Goal: Transaction & Acquisition: Obtain resource

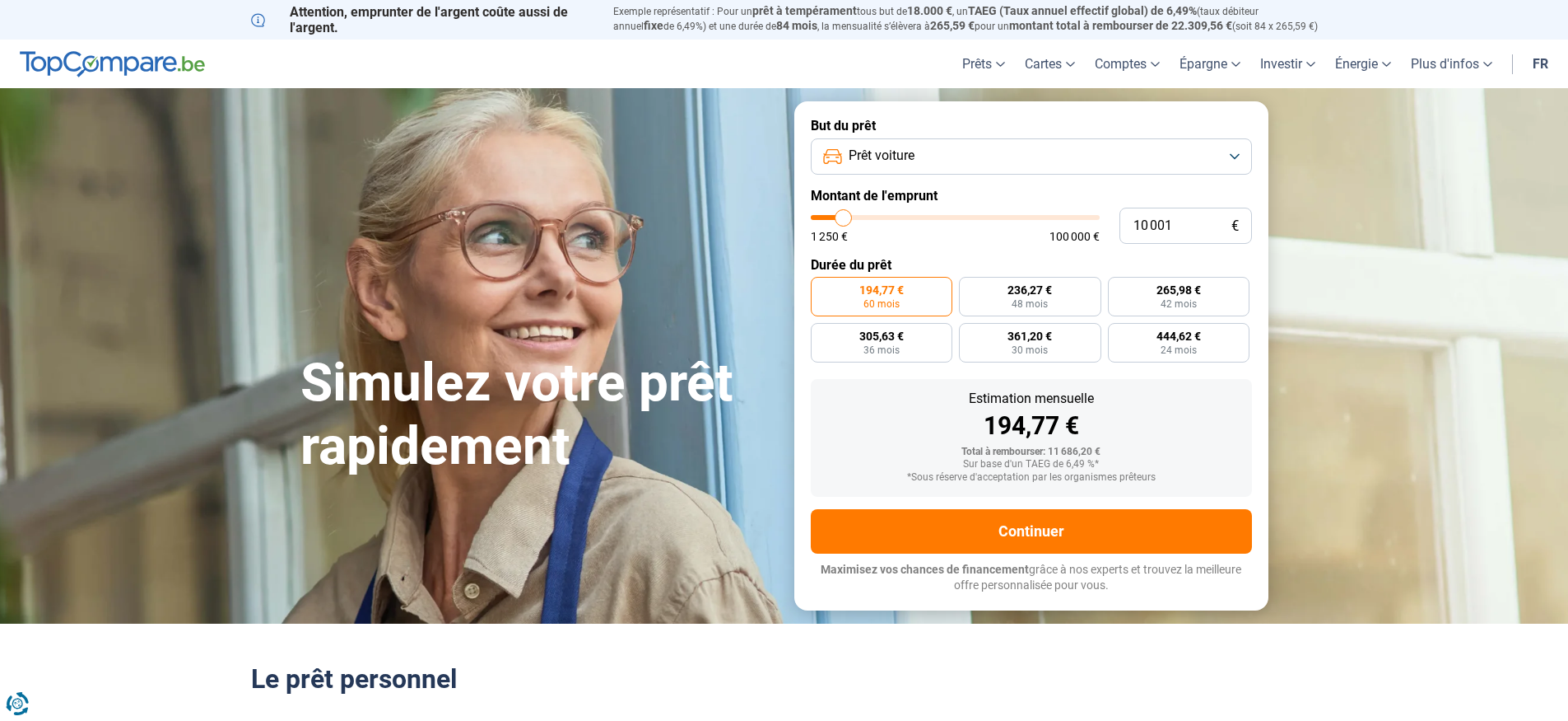
type input "9 500"
type input "9500"
type input "9 750"
type input "9750"
type input "11 500"
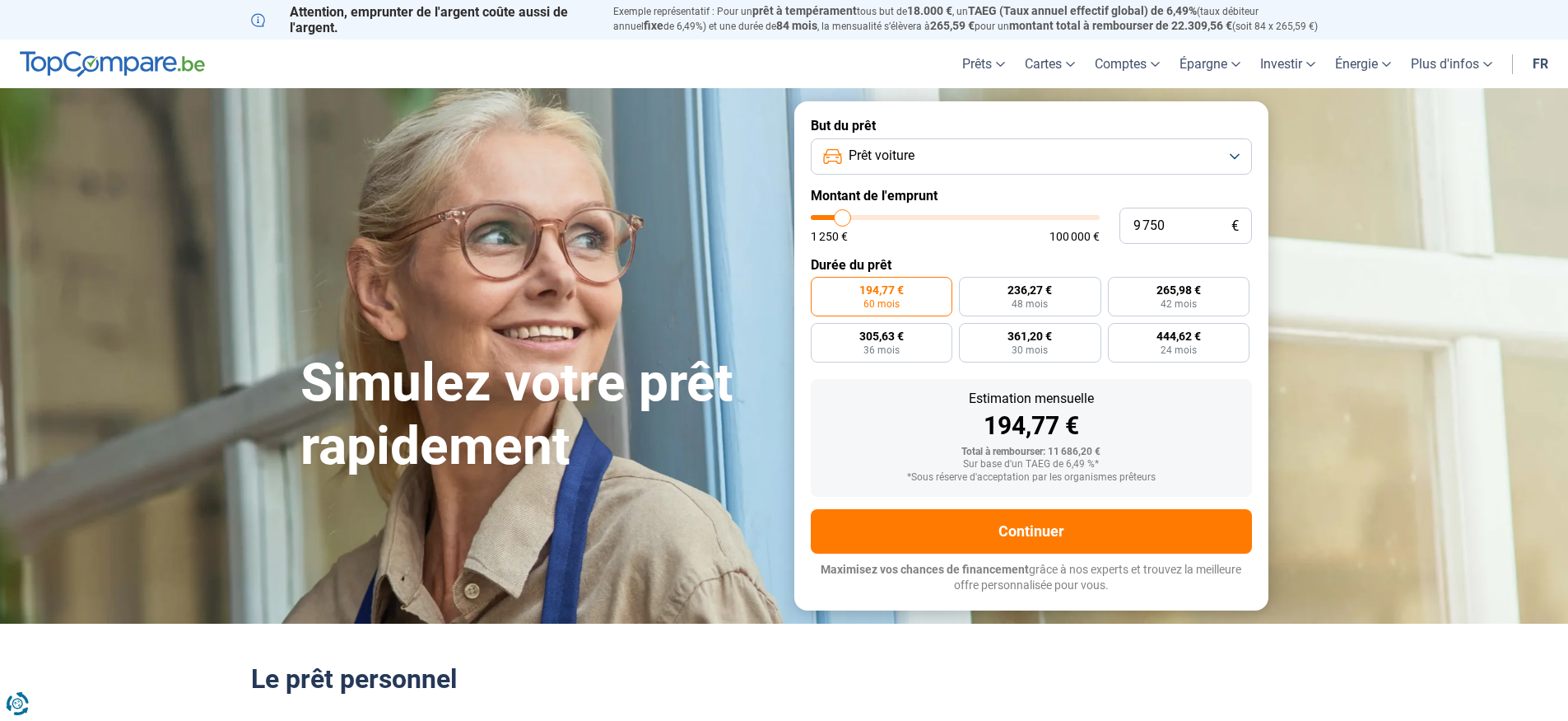
type input "11500"
type input "12 750"
type input "12750"
type input "15 750"
type input "15750"
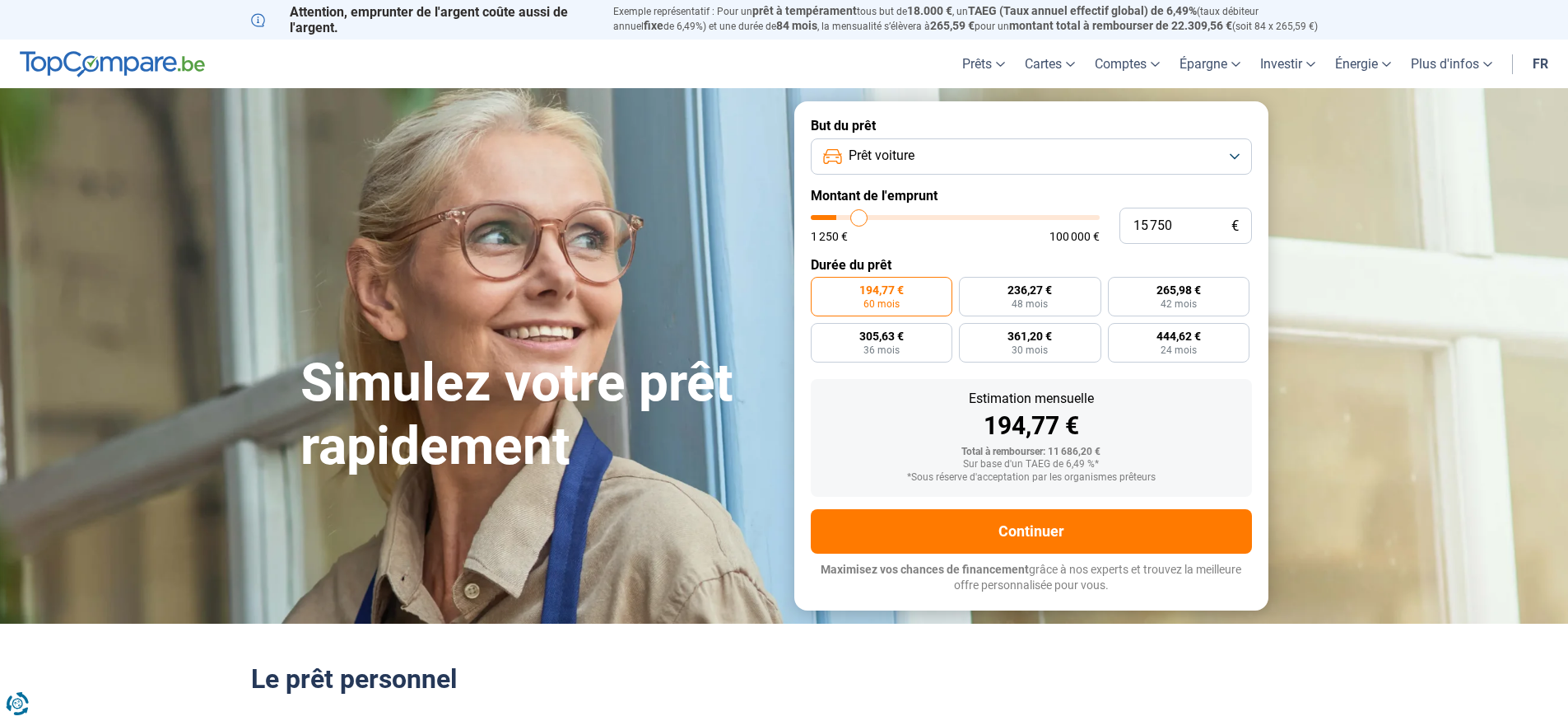
type input "19 750"
type input "19750"
type input "24 250"
type input "24250"
type input "28 750"
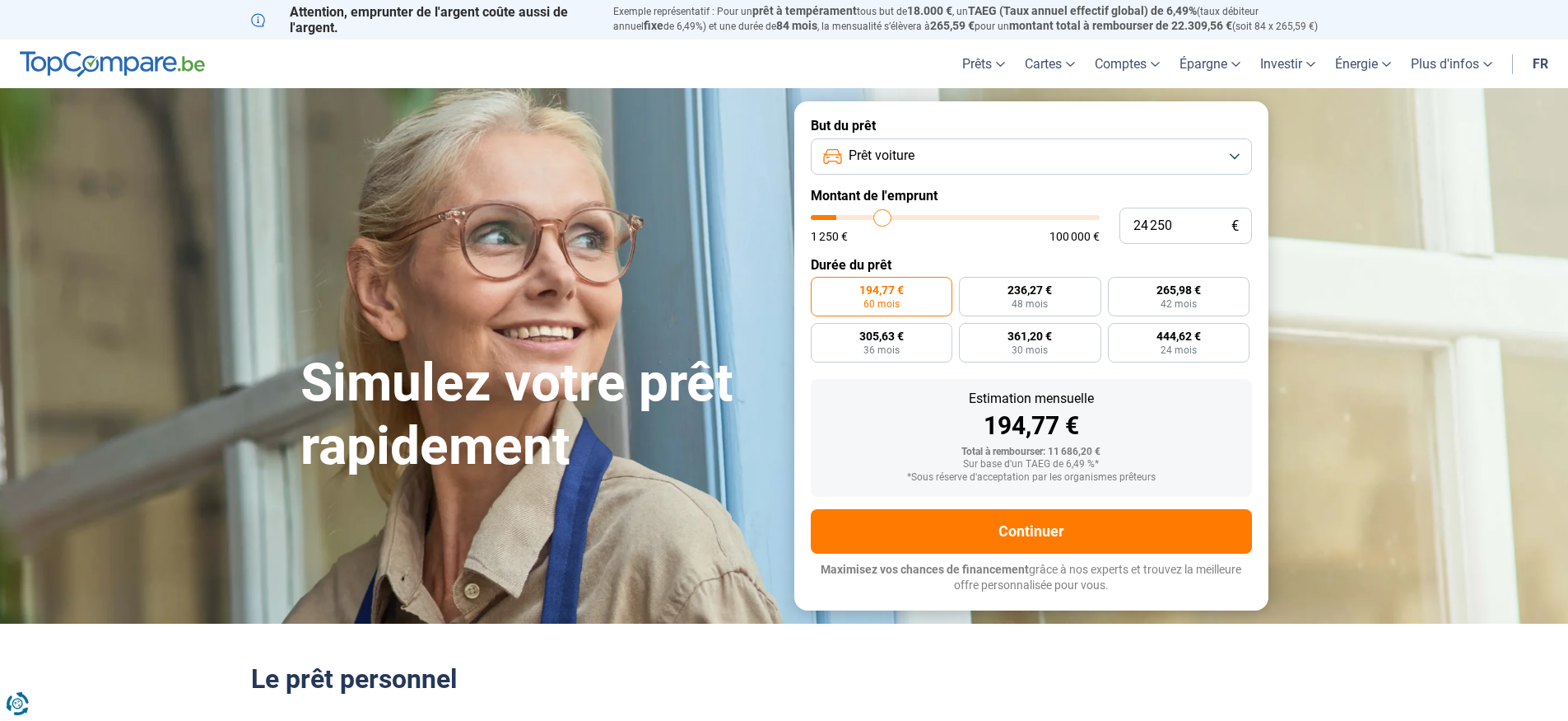
type input "28750"
type input "33 500"
type input "33500"
type input "37 750"
type input "37750"
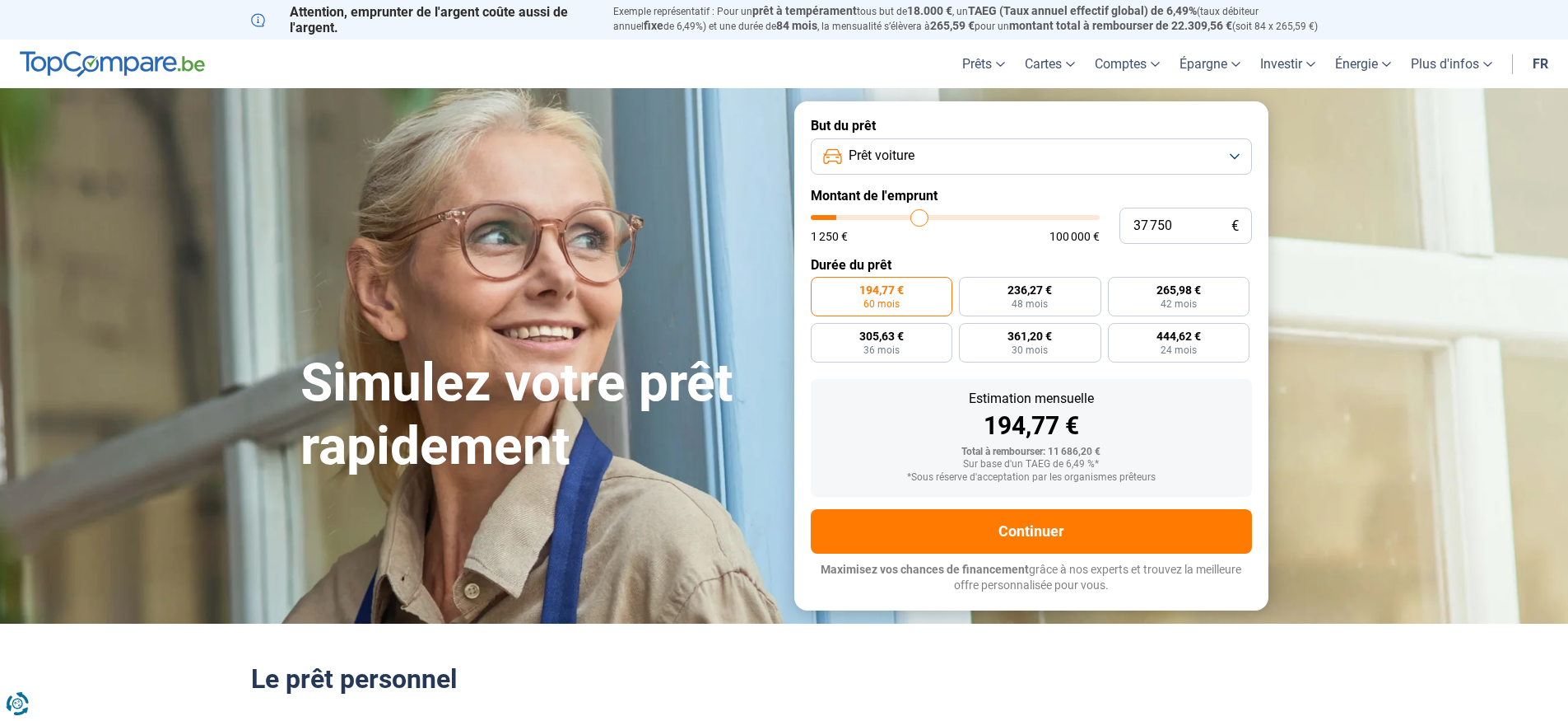
type input "40 250"
type input "40250"
type input "42 750"
type input "42750"
type input "45 000"
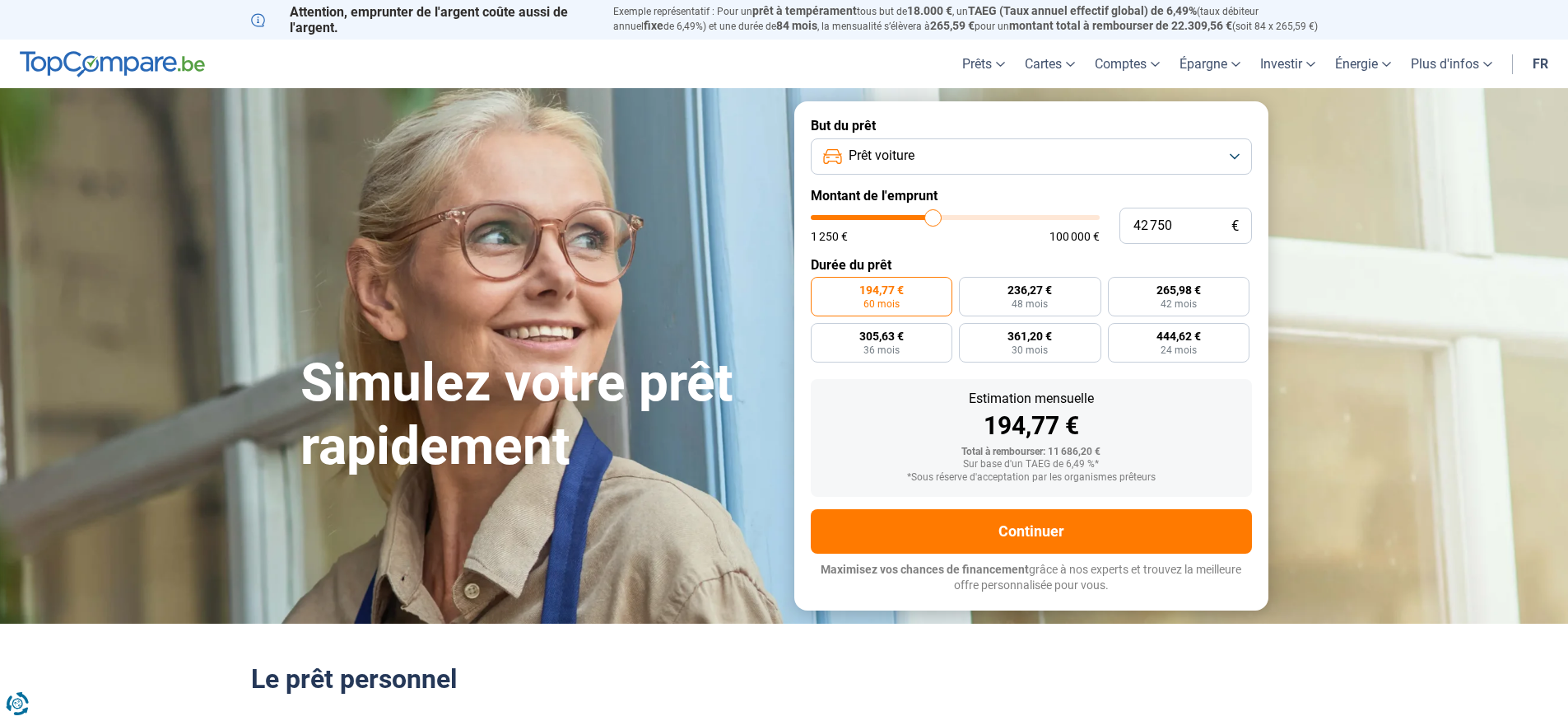
type input "45000"
type input "47 500"
type input "47500"
type input "50 000"
type input "50000"
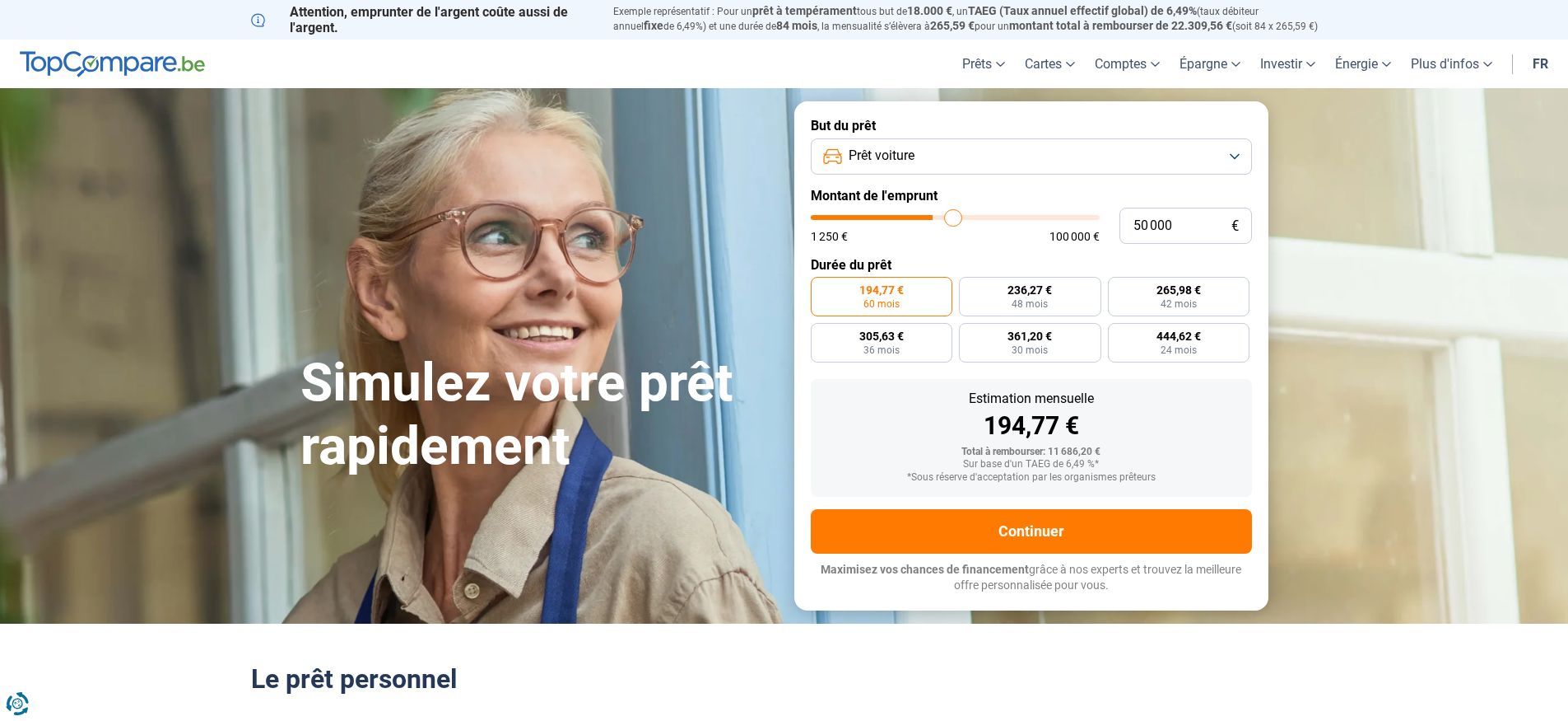
type input "51 750"
type input "51750"
type input "53 250"
type input "53250"
type input "54 500"
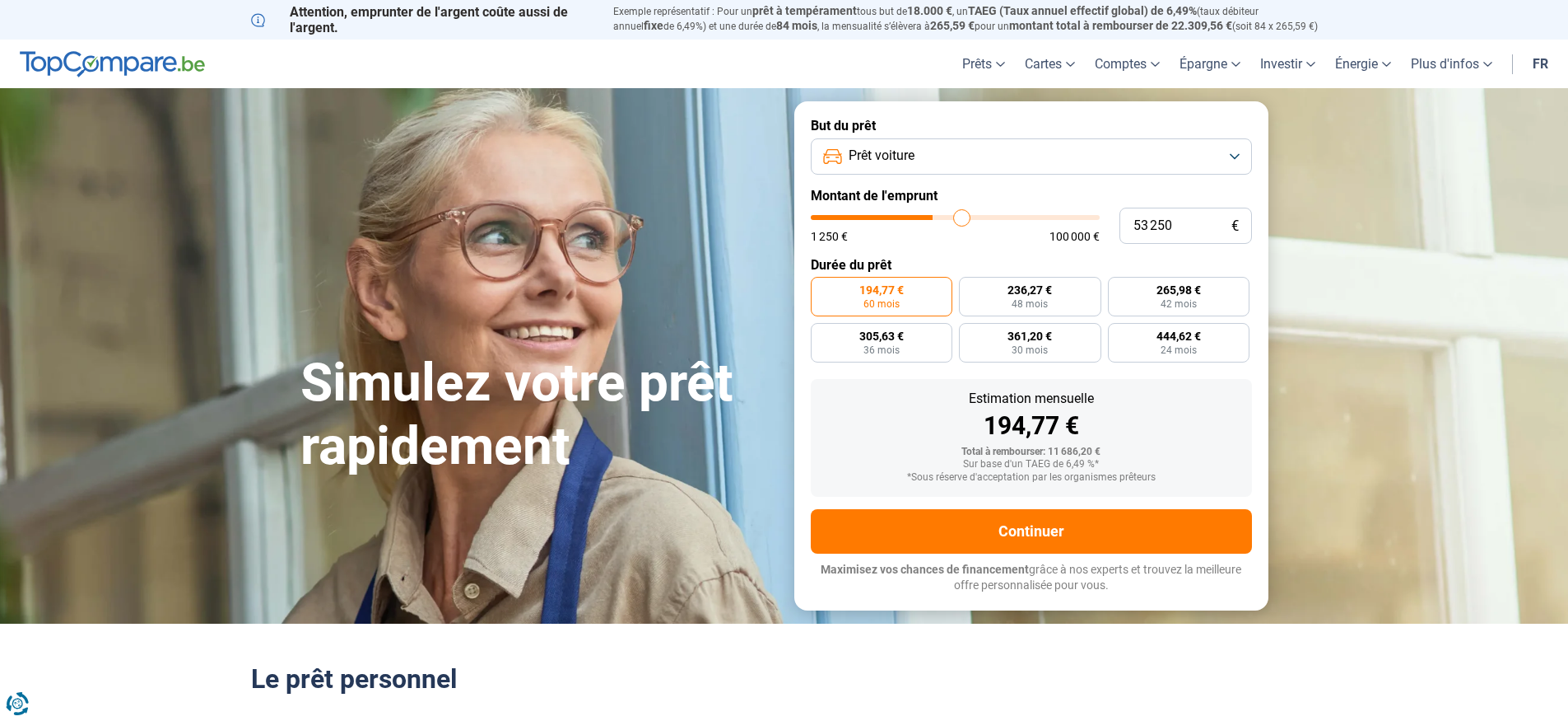
type input "54500"
type input "56 500"
type input "56500"
type input "59 000"
type input "59000"
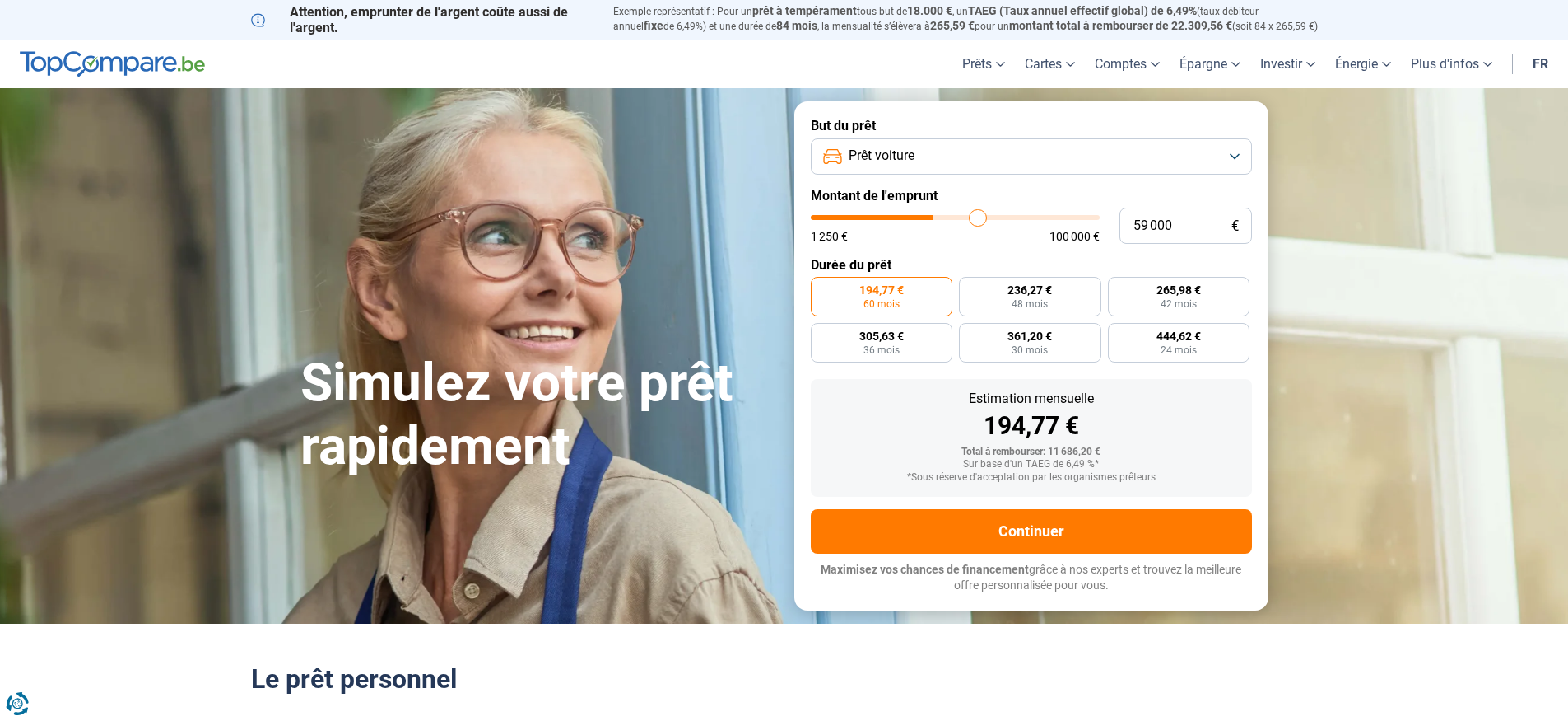
type input "62 000"
type input "62000"
type input "63 750"
type input "63750"
type input "64 750"
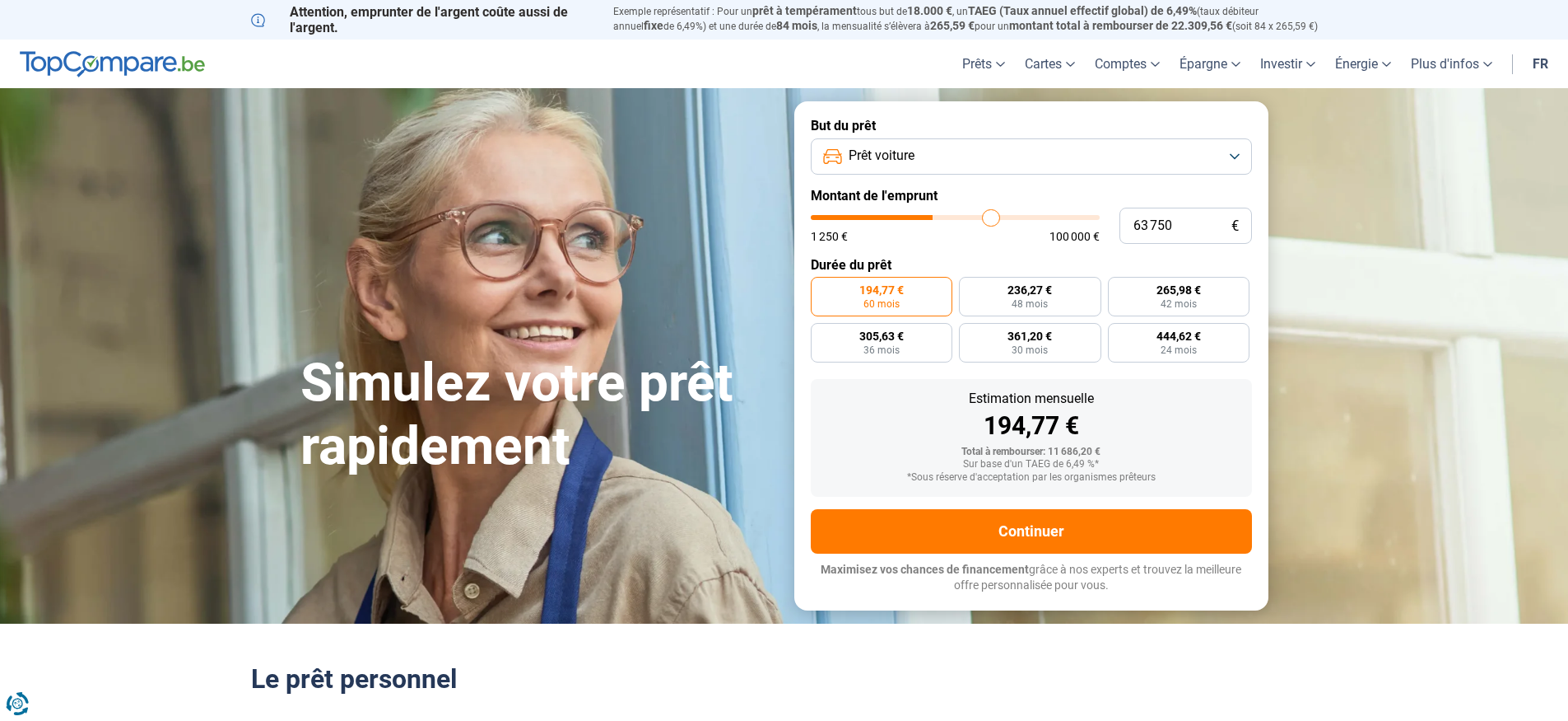
type input "64750"
type input "65 000"
type input "65000"
type input "65 750"
type input "65750"
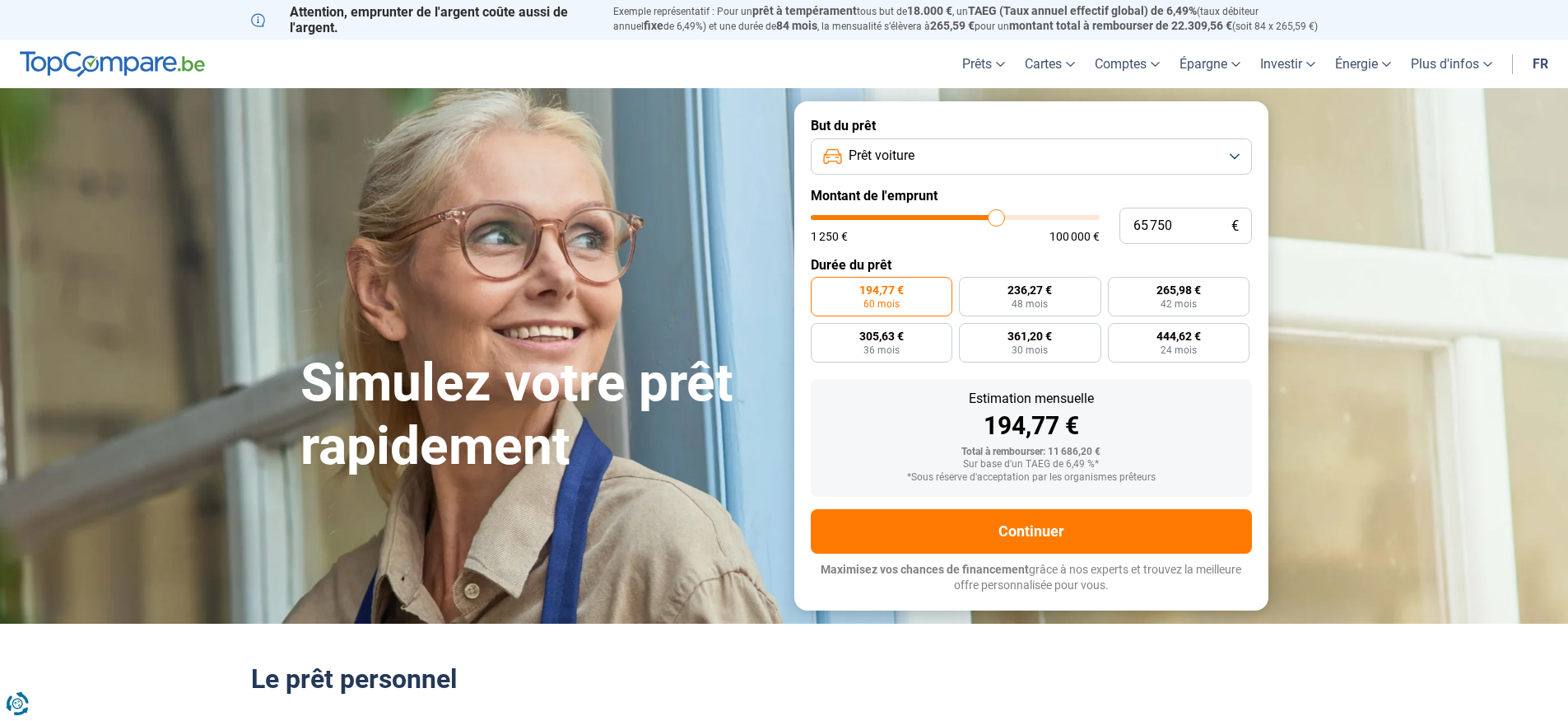
type input "67 250"
type input "67250"
type input "67 500"
type input "67500"
type input "66 750"
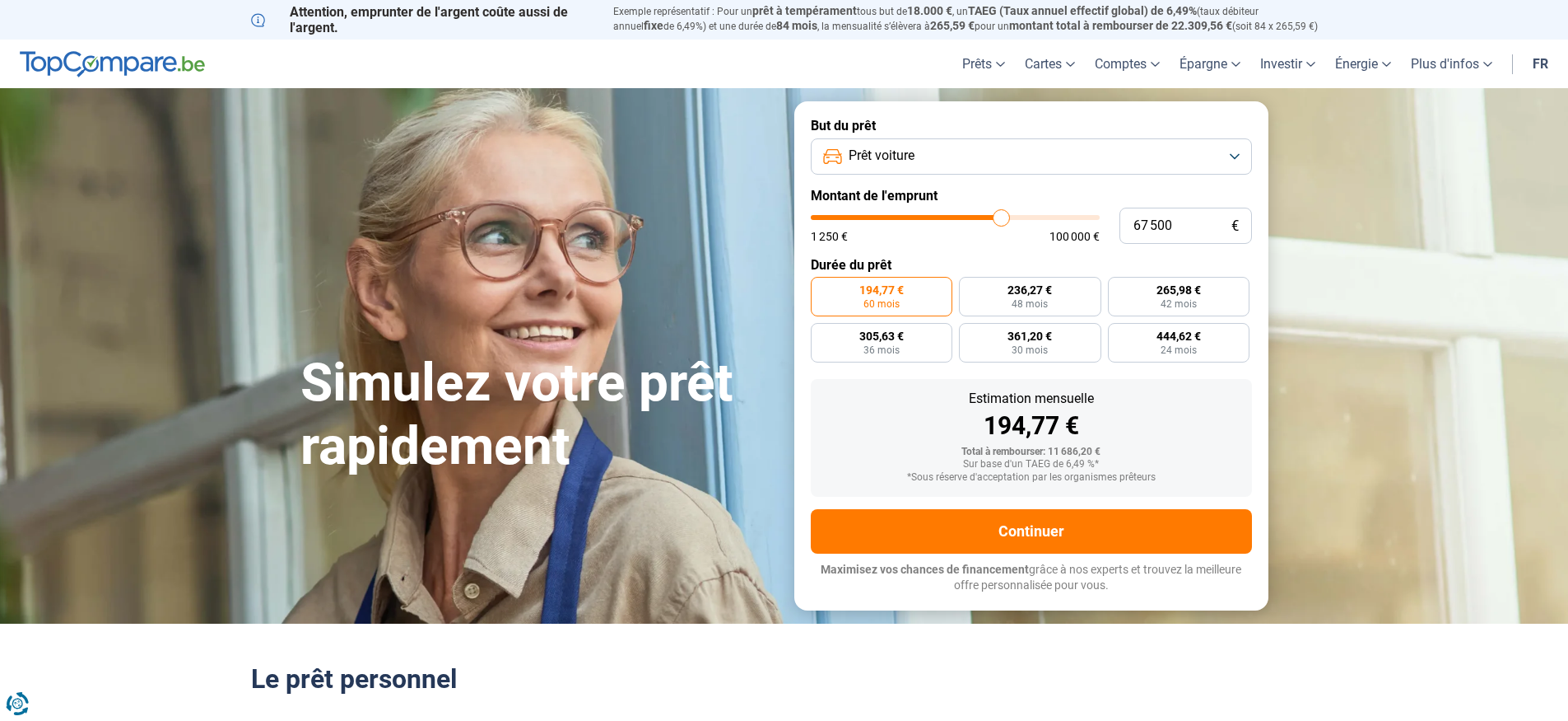
type input "66750"
type input "64 500"
type input "64500"
type input "62 250"
type input "62250"
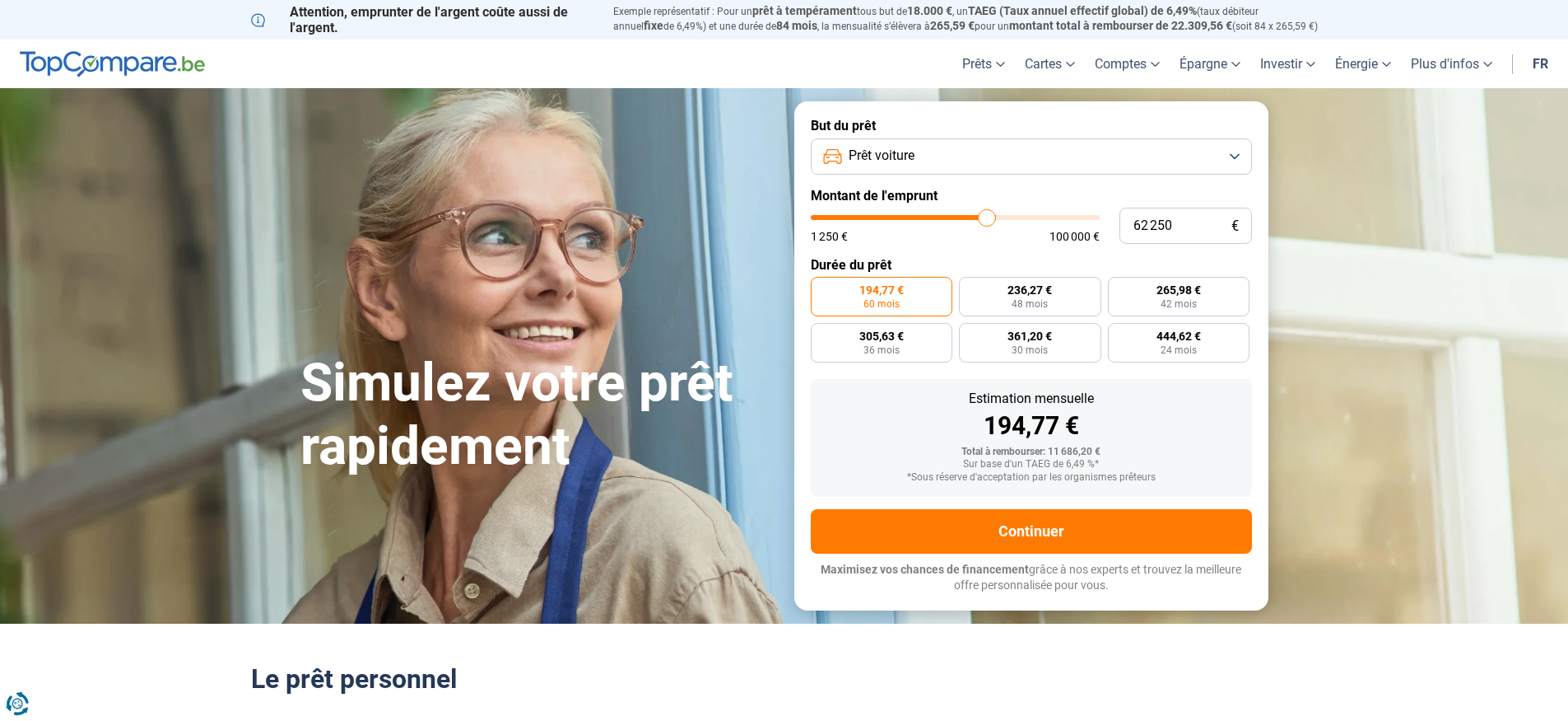
type input "59 500"
type input "59500"
type input "57 750"
type input "57750"
type input "57 000"
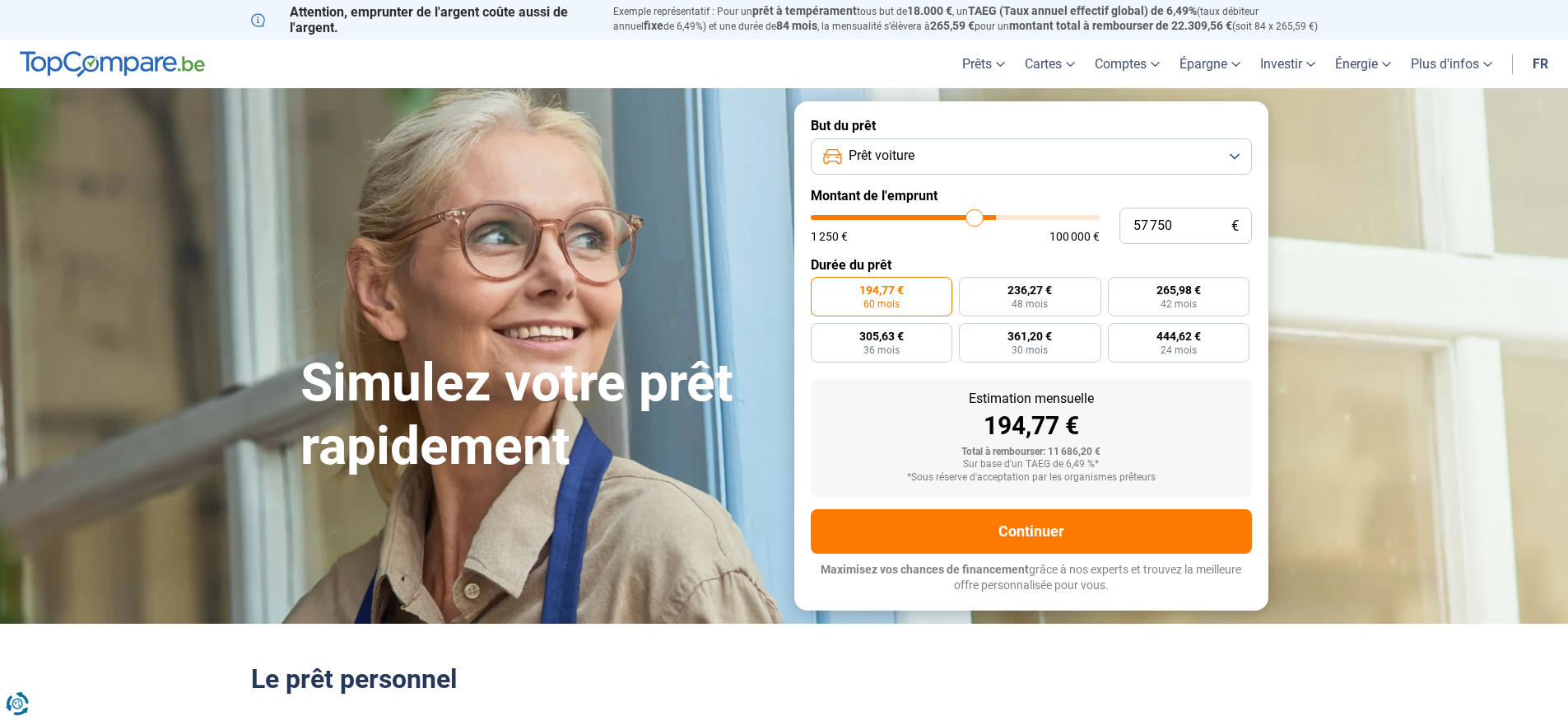
type input "57000"
type input "56 500"
type input "56500"
type input "56 250"
type input "56250"
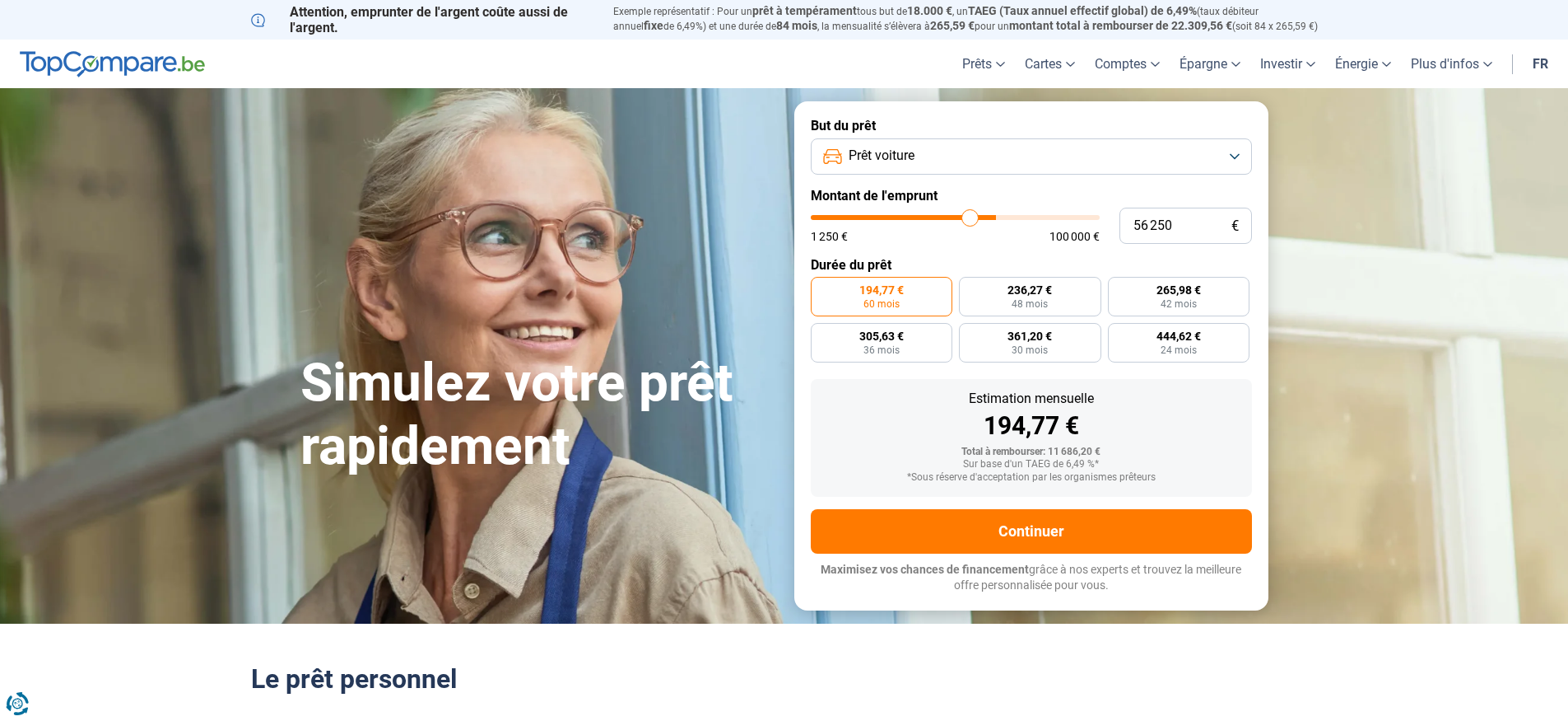
type input "55 750"
type input "55750"
type input "55 500"
type input "55500"
type input "55 000"
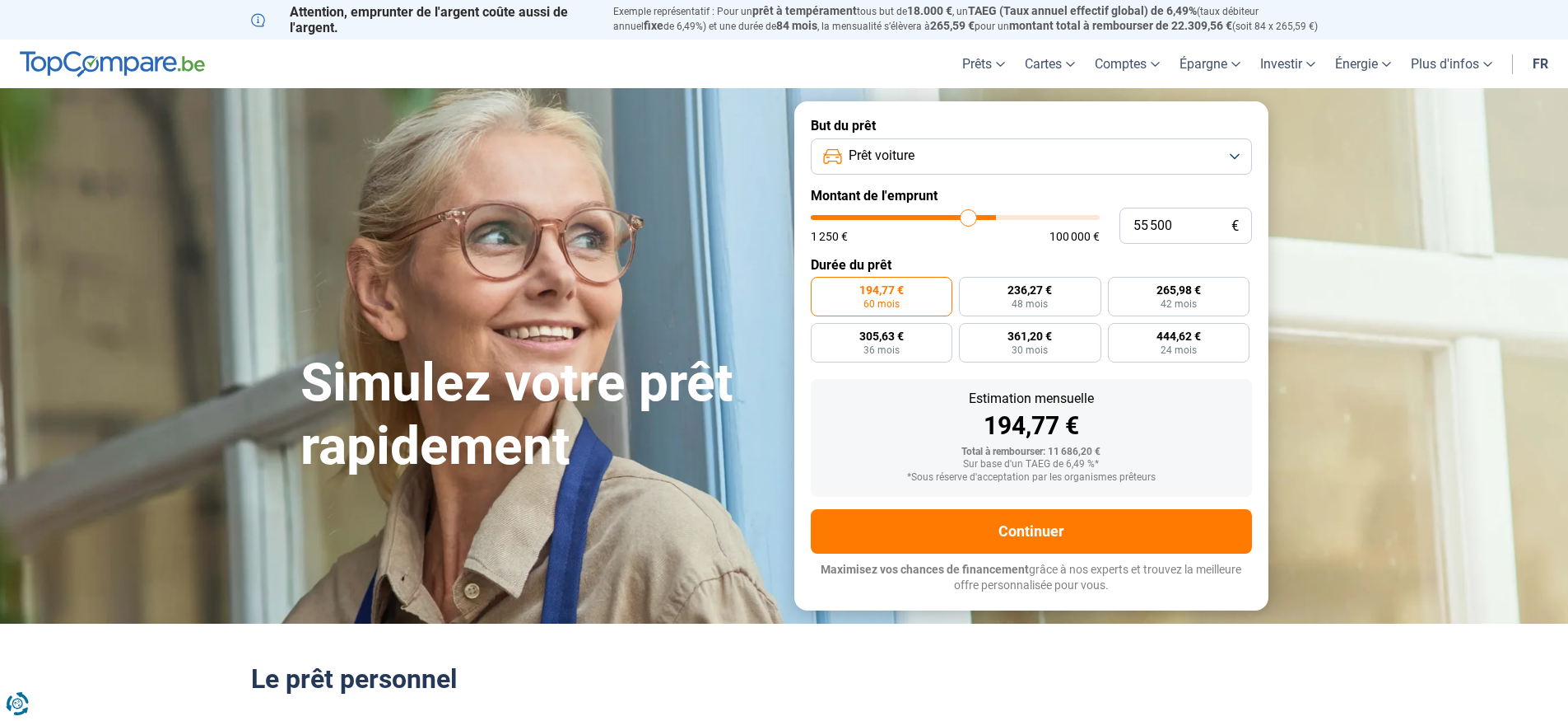
type input "55000"
type input "54 750"
type input "54750"
type input "54 500"
type input "54500"
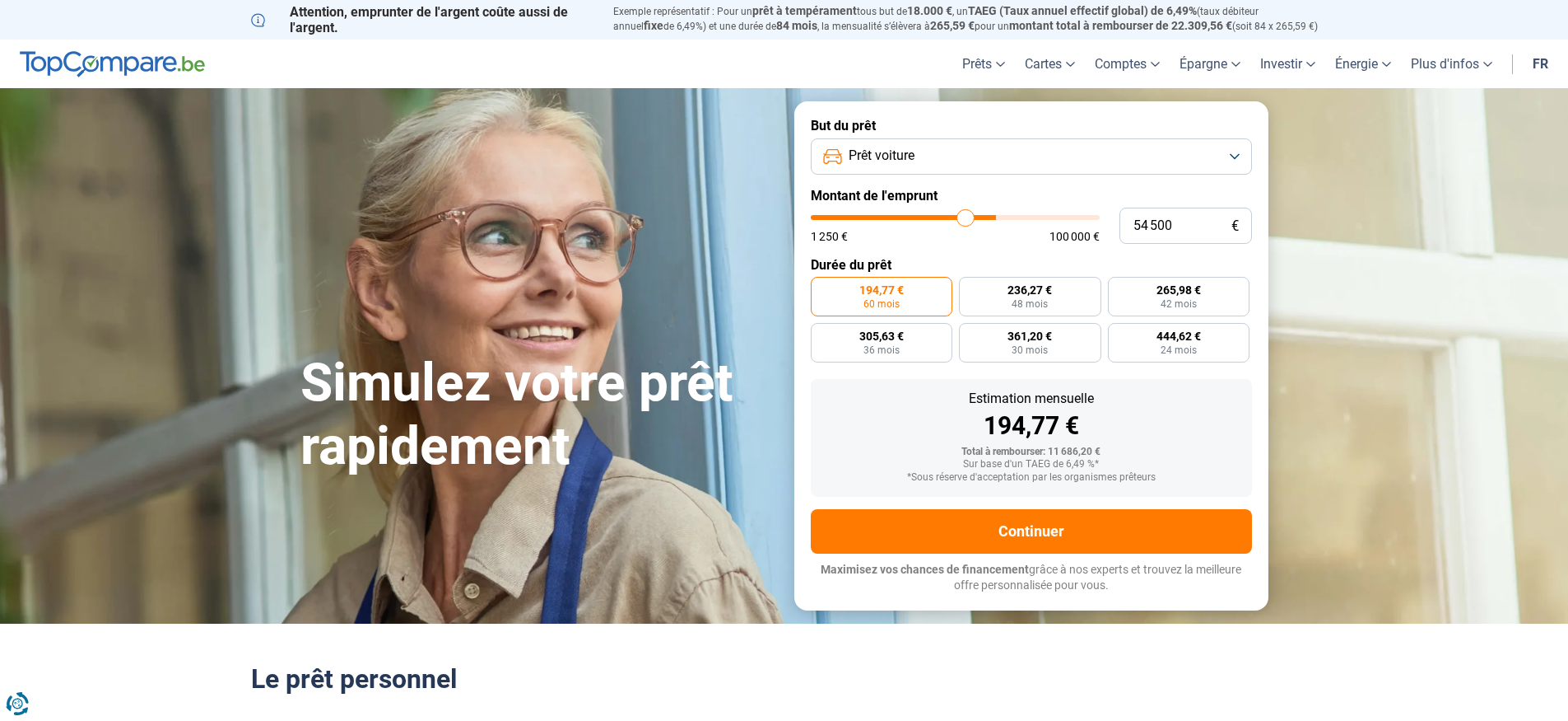
type input "54 250"
type input "54250"
type input "54 000"
type input "54000"
type input "52 750"
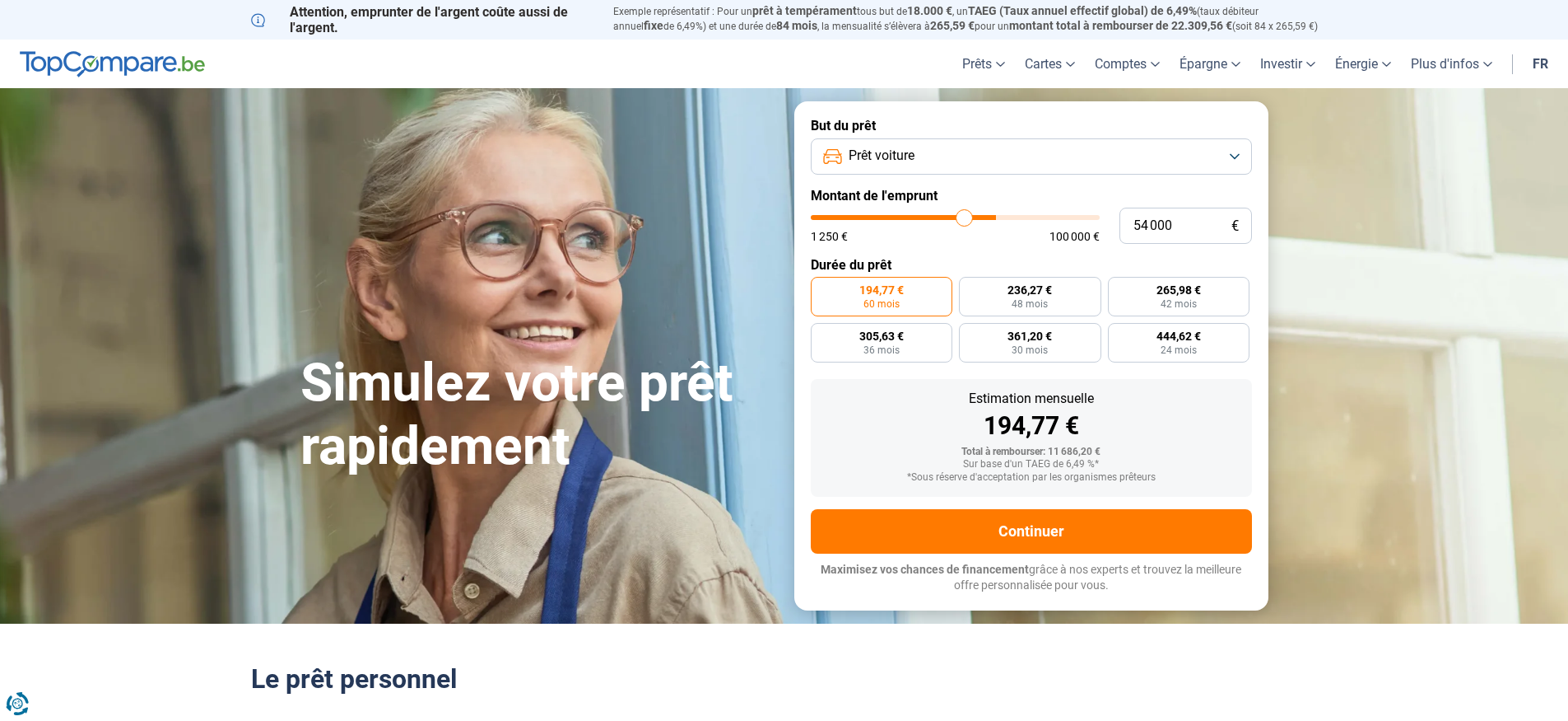
type input "52750"
type input "52 500"
type input "52500"
type input "51 250"
type input "51250"
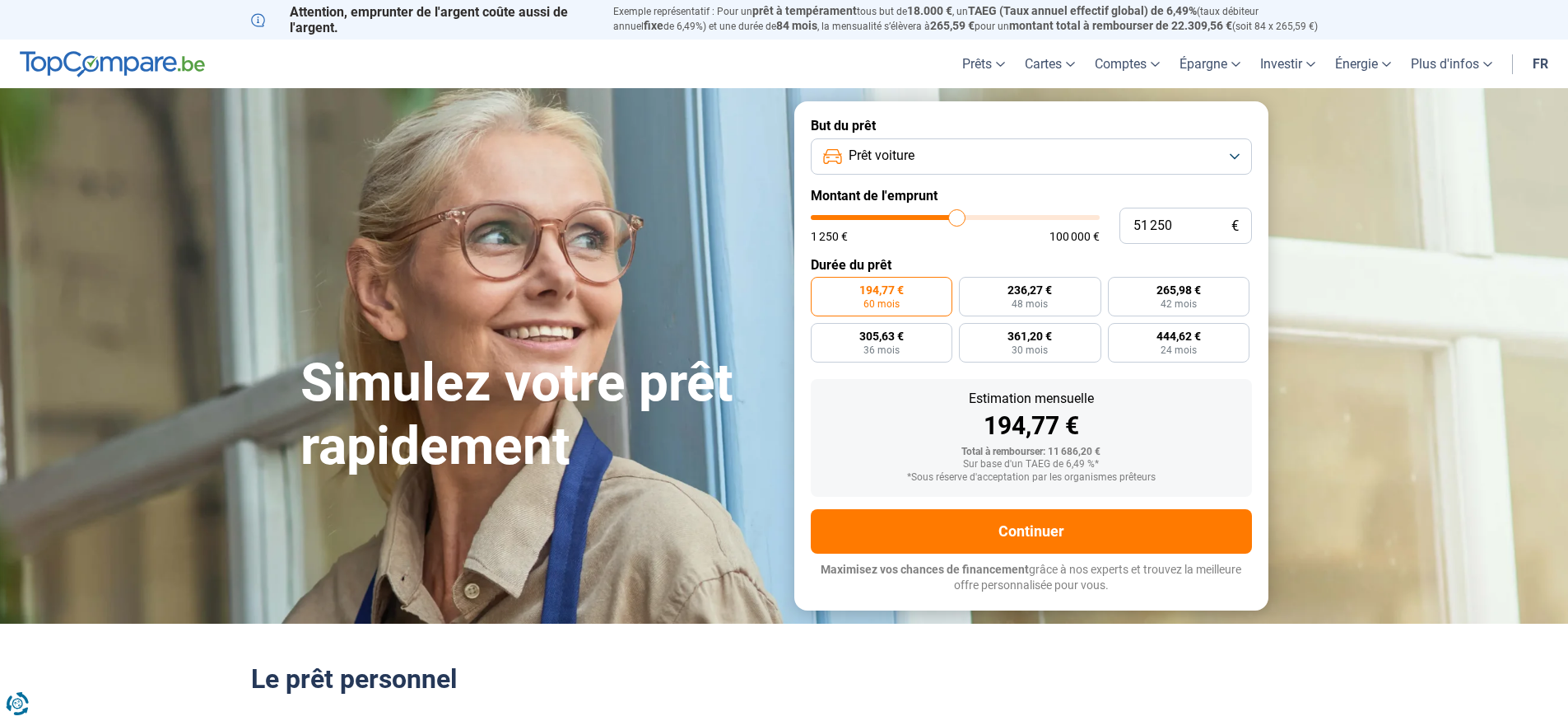
type input "50 500"
type input "50500"
type input "49 750"
type input "49750"
type input "49 000"
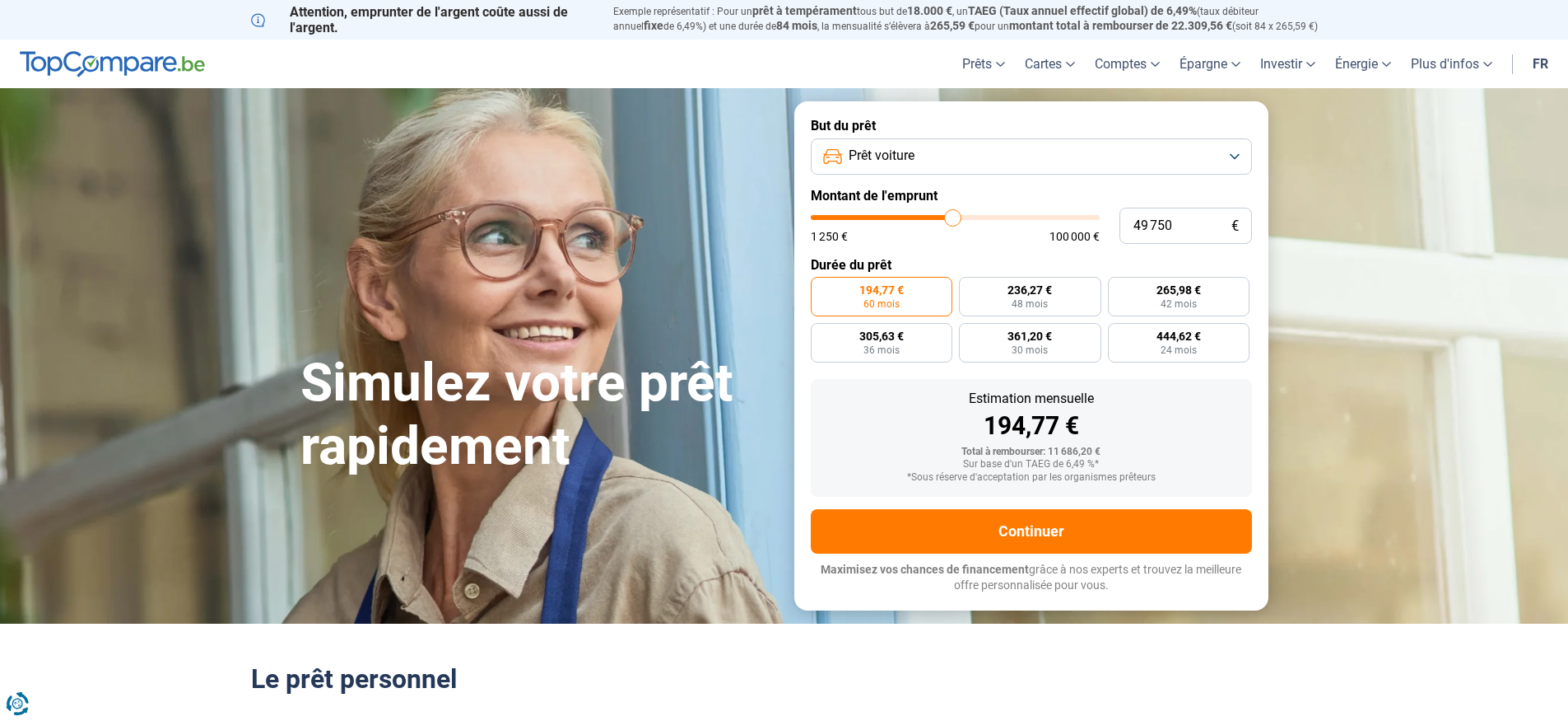
type input "49000"
type input "48 250"
type input "48250"
type input "47 500"
type input "47500"
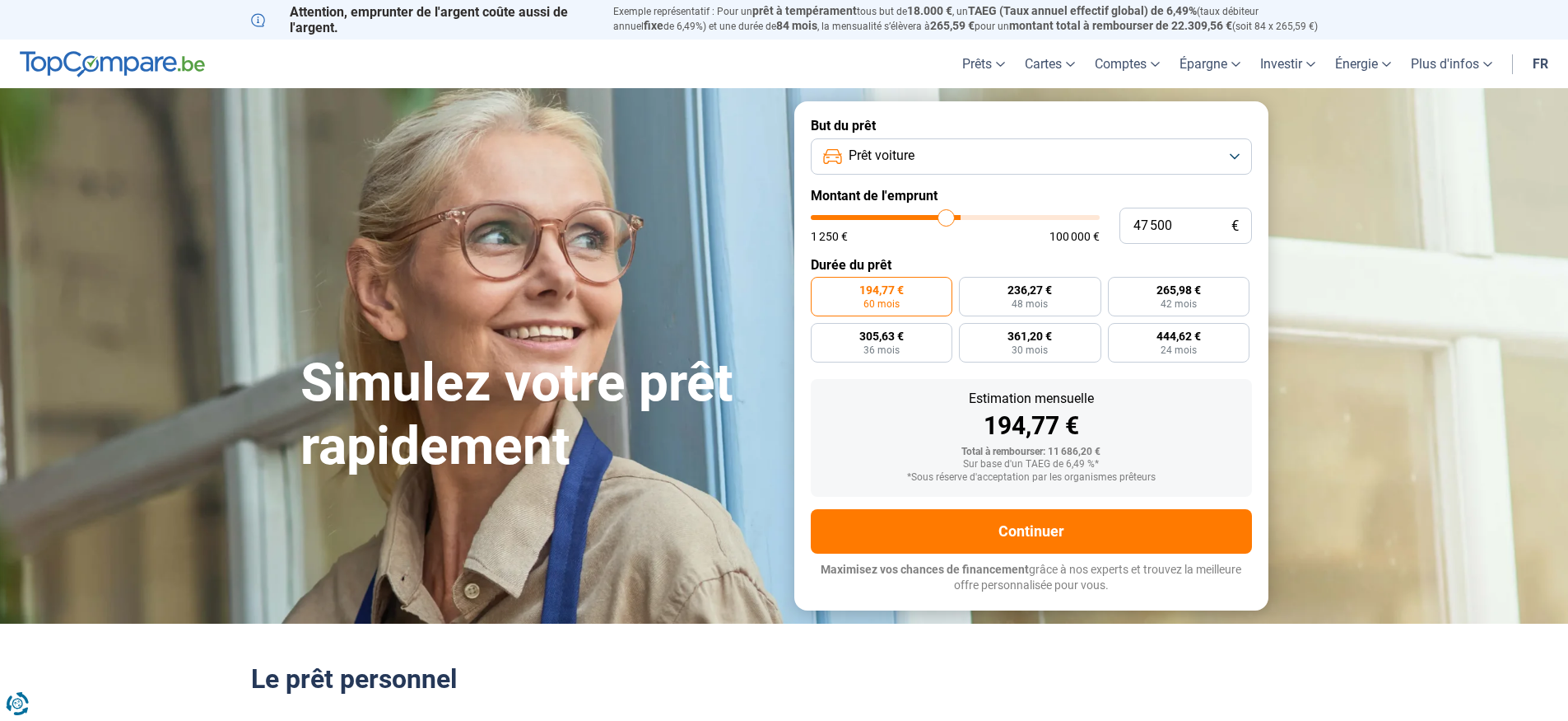
type input "46 500"
type input "46500"
type input "45 750"
type input "45750"
type input "45 250"
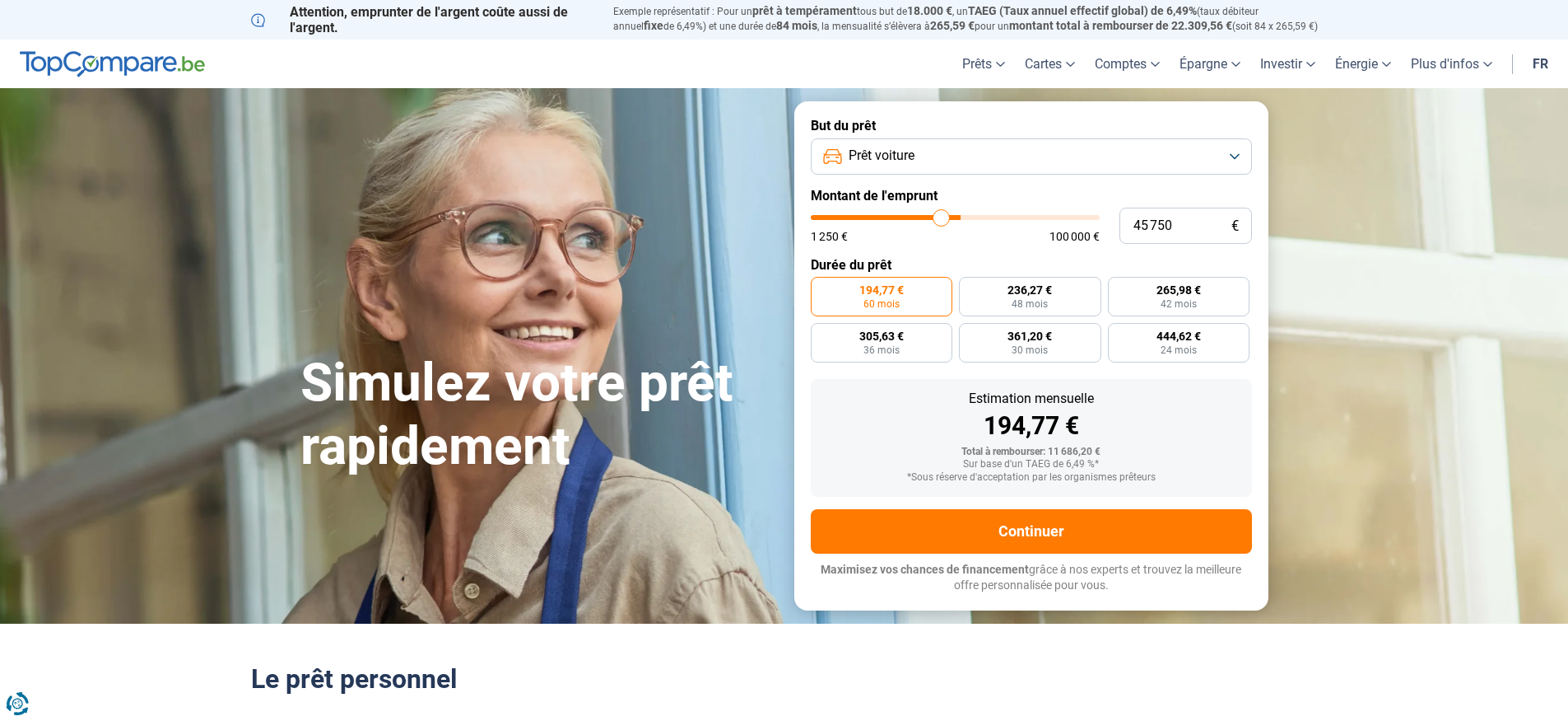
type input "45250"
type input "43 750"
type input "43750"
type input "43 500"
type input "43500"
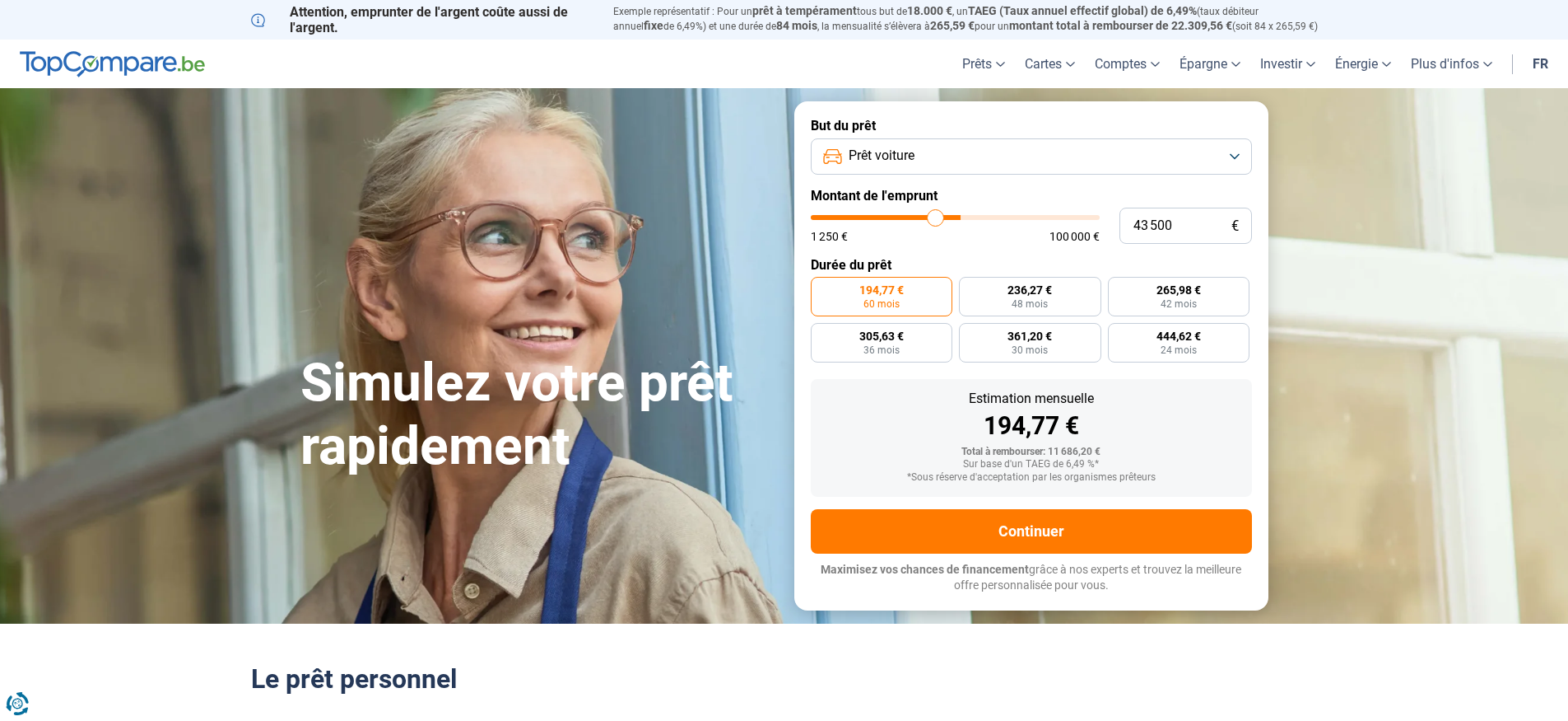
type input "42 750"
type input "42750"
type input "42 500"
type input "42500"
type input "42 000"
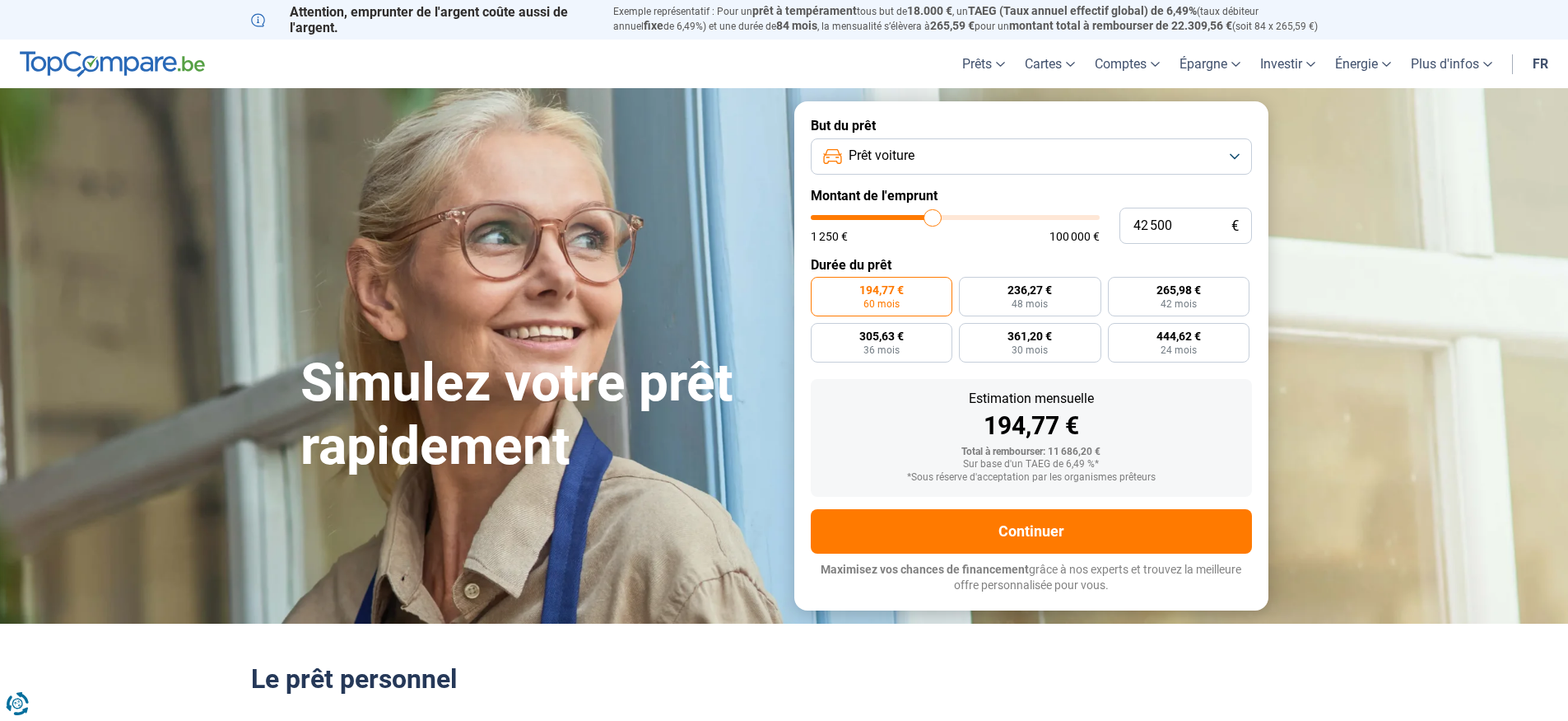
type input "42000"
type input "41 500"
type input "41500"
type input "41 000"
type input "41000"
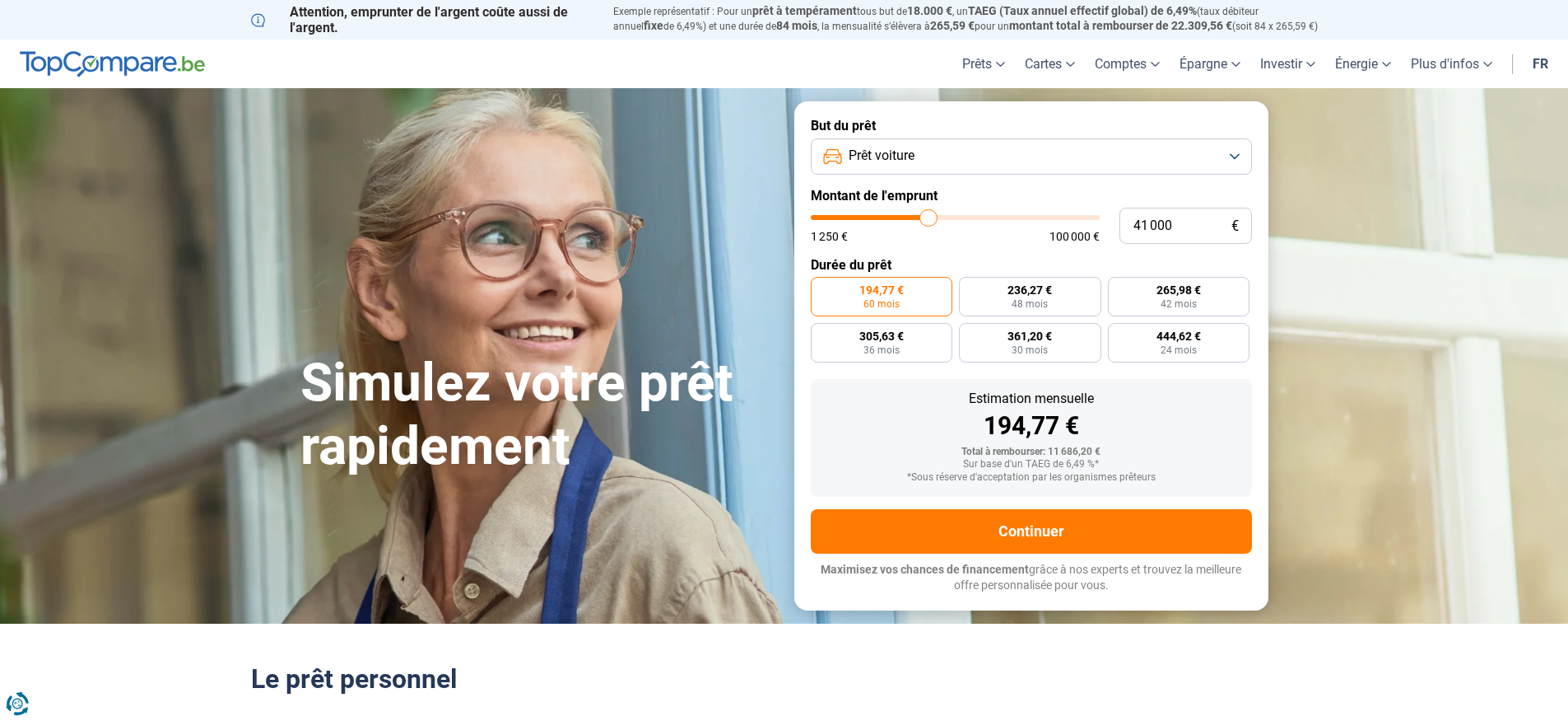
type input "40 750"
type input "40750"
type input "39 750"
type input "39750"
type input "39 500"
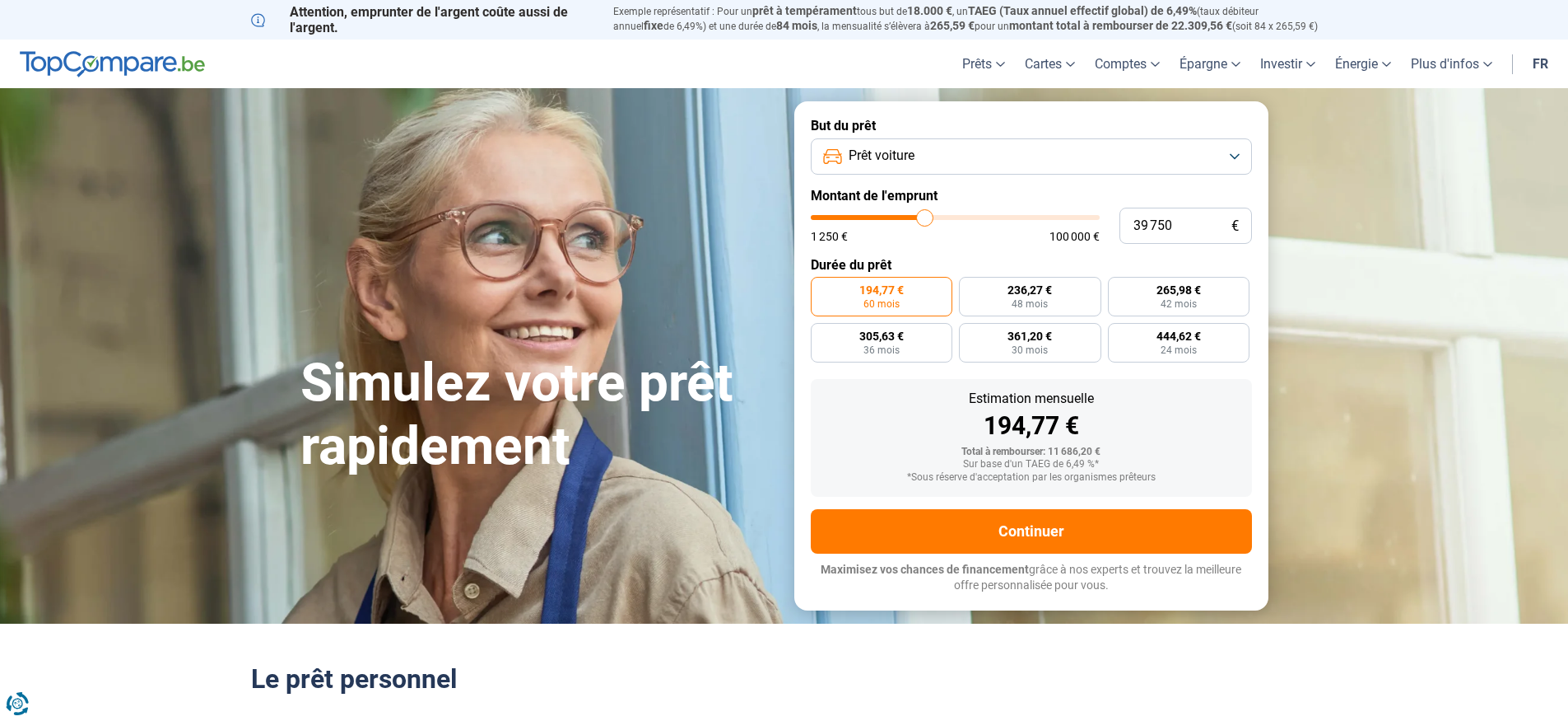
type input "39500"
type input "38 750"
type input "38750"
type input "38 000"
type input "38000"
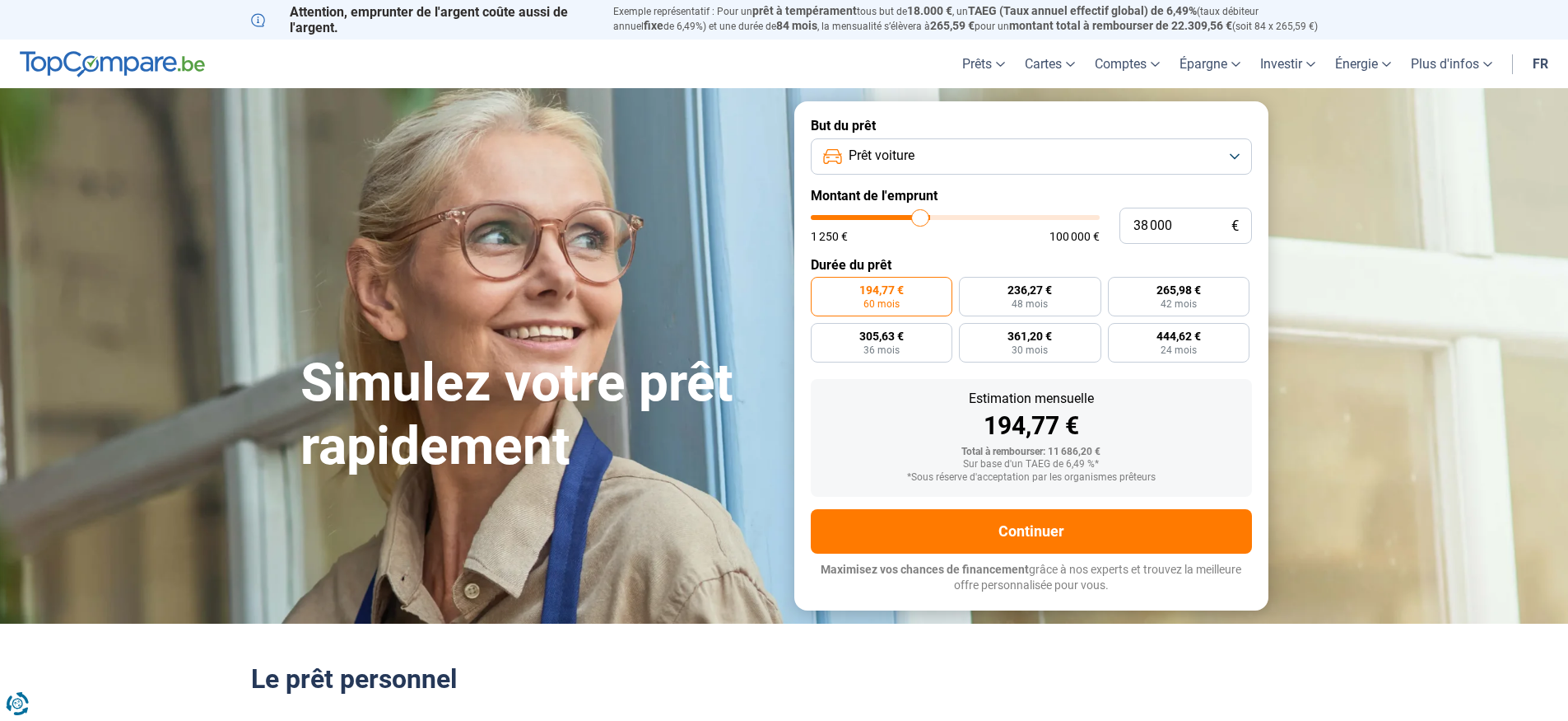
type input "37 000"
type input "37000"
type input "36 500"
type input "36500"
type input "36 250"
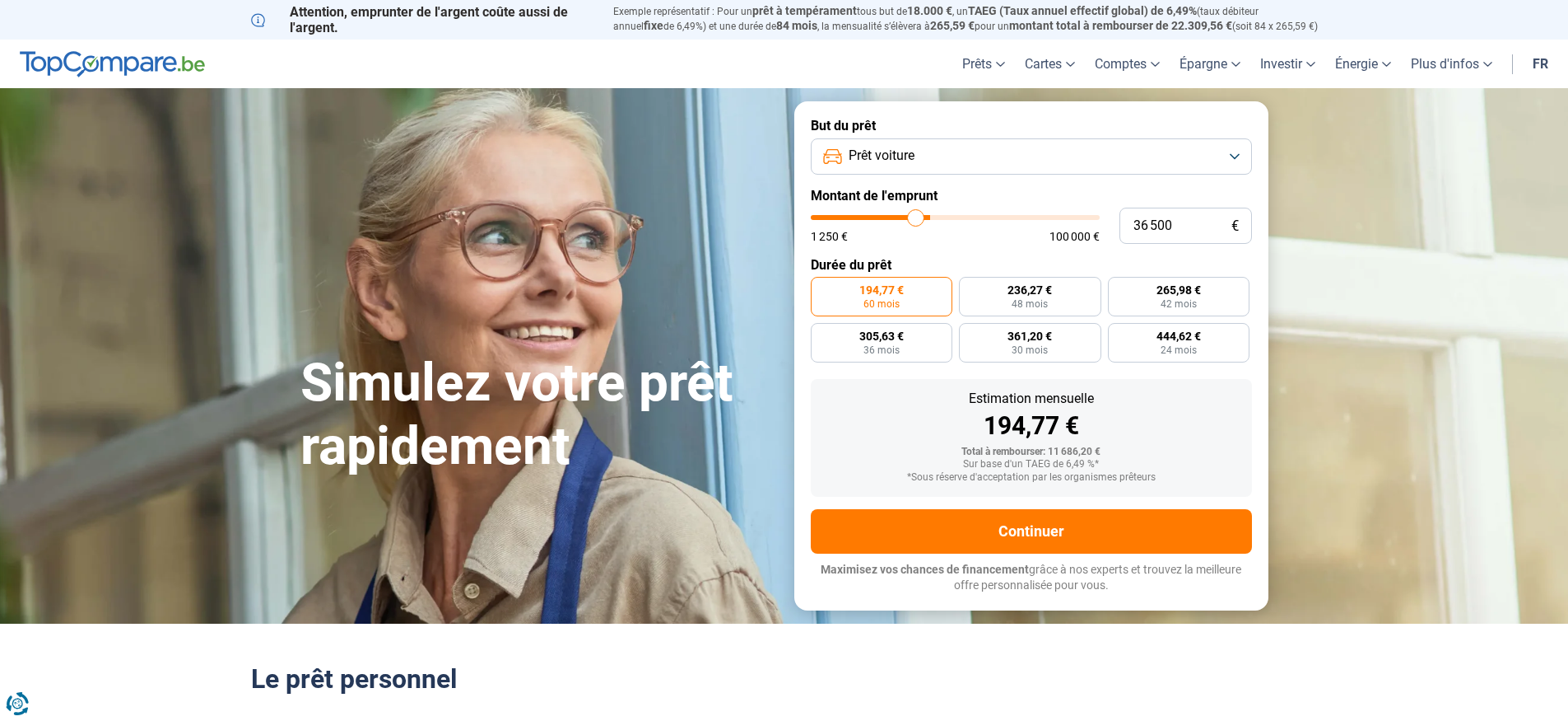
type input "36250"
type input "35 500"
type input "35500"
type input "35 250"
type input "35250"
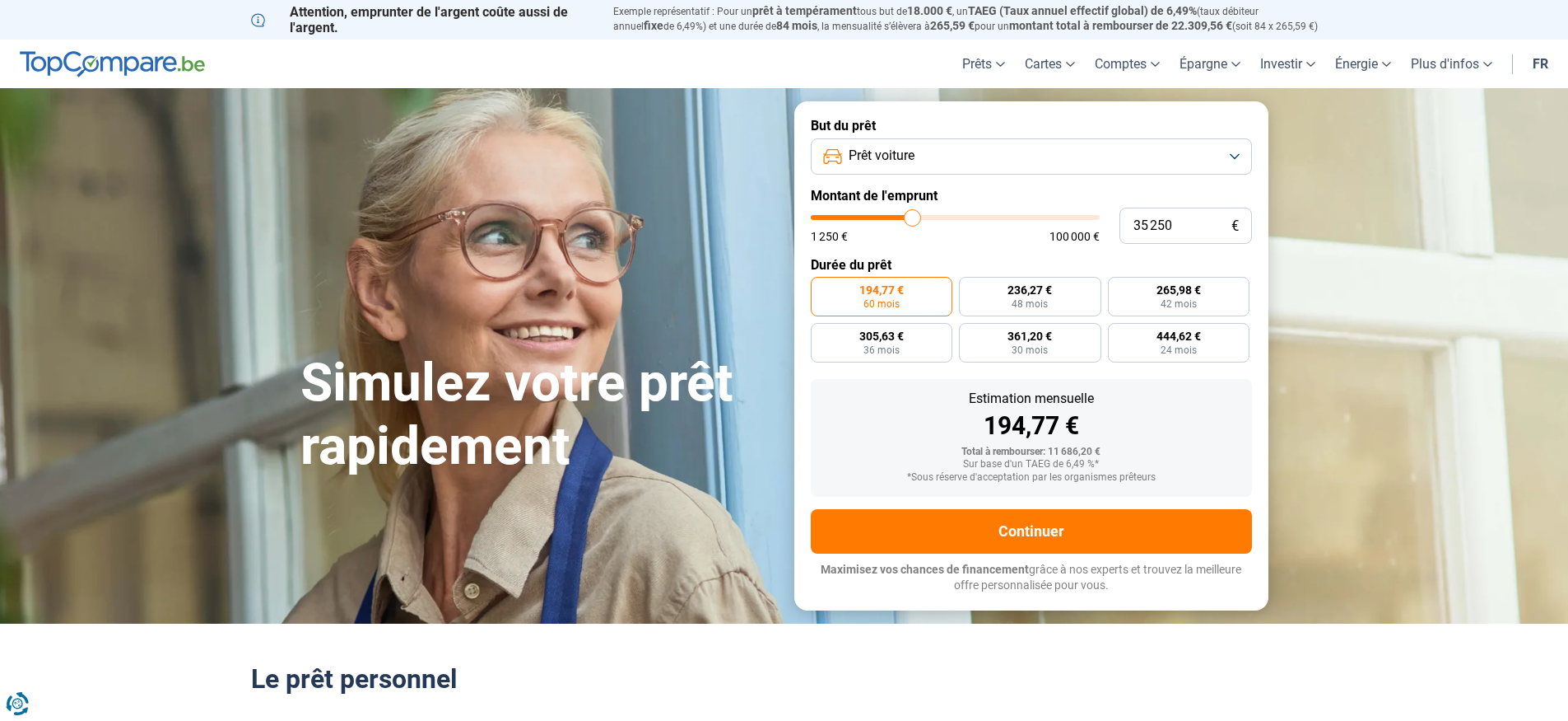
type input "35 500"
type input "35500"
type input "35 750"
type input "35750"
type input "36 250"
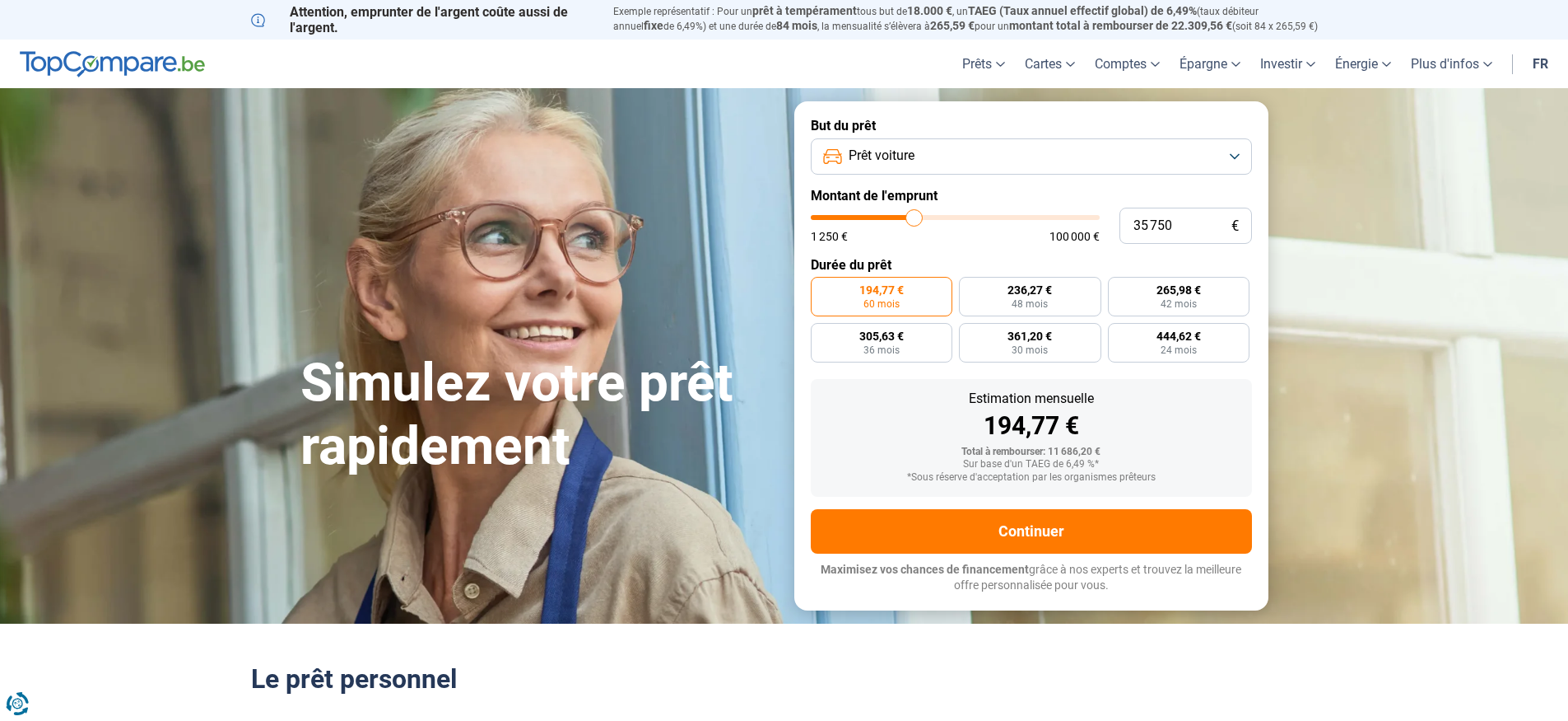
type input "36250"
type input "36 500"
type input "36500"
type input "36 750"
type input "36750"
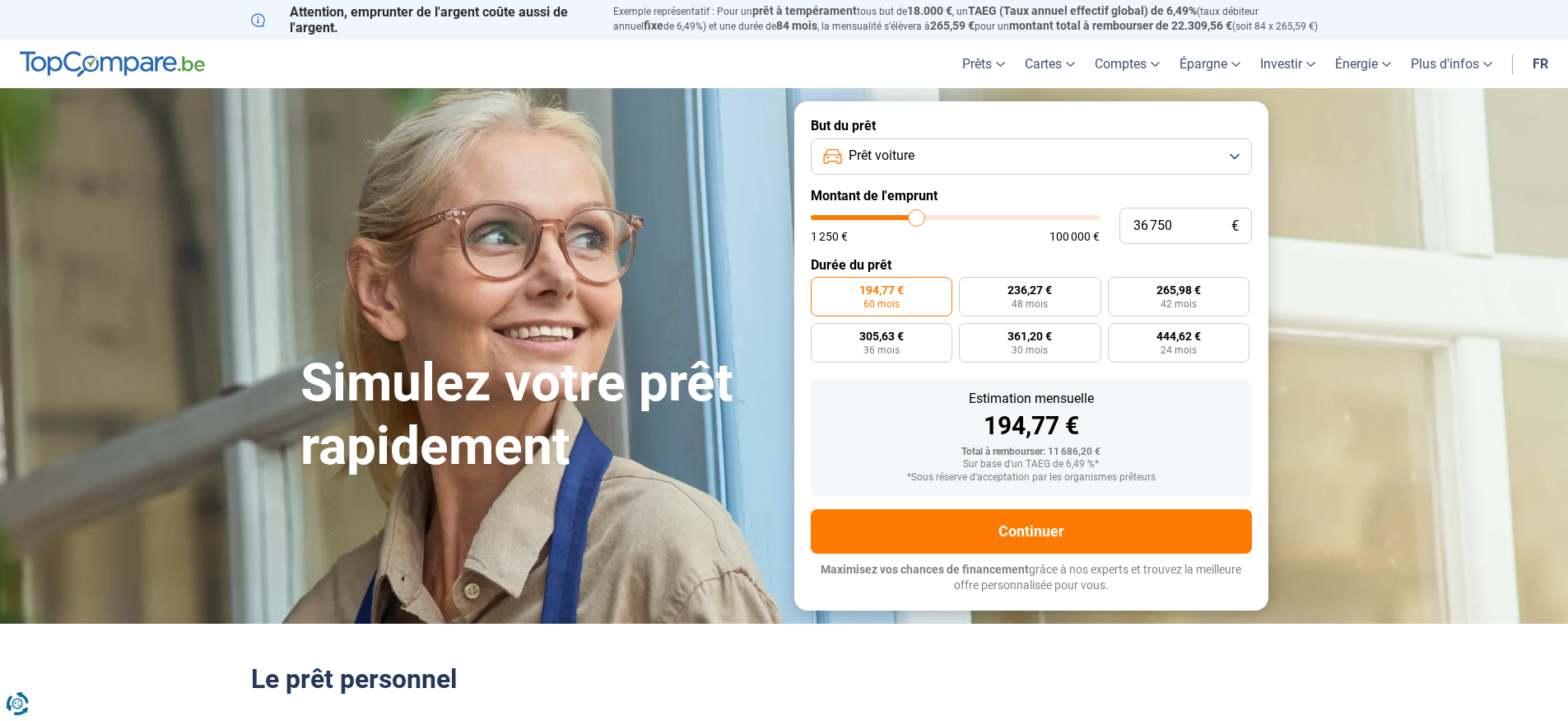
type input "36 500"
type input "36500"
type input "36 250"
type input "36250"
type input "36 500"
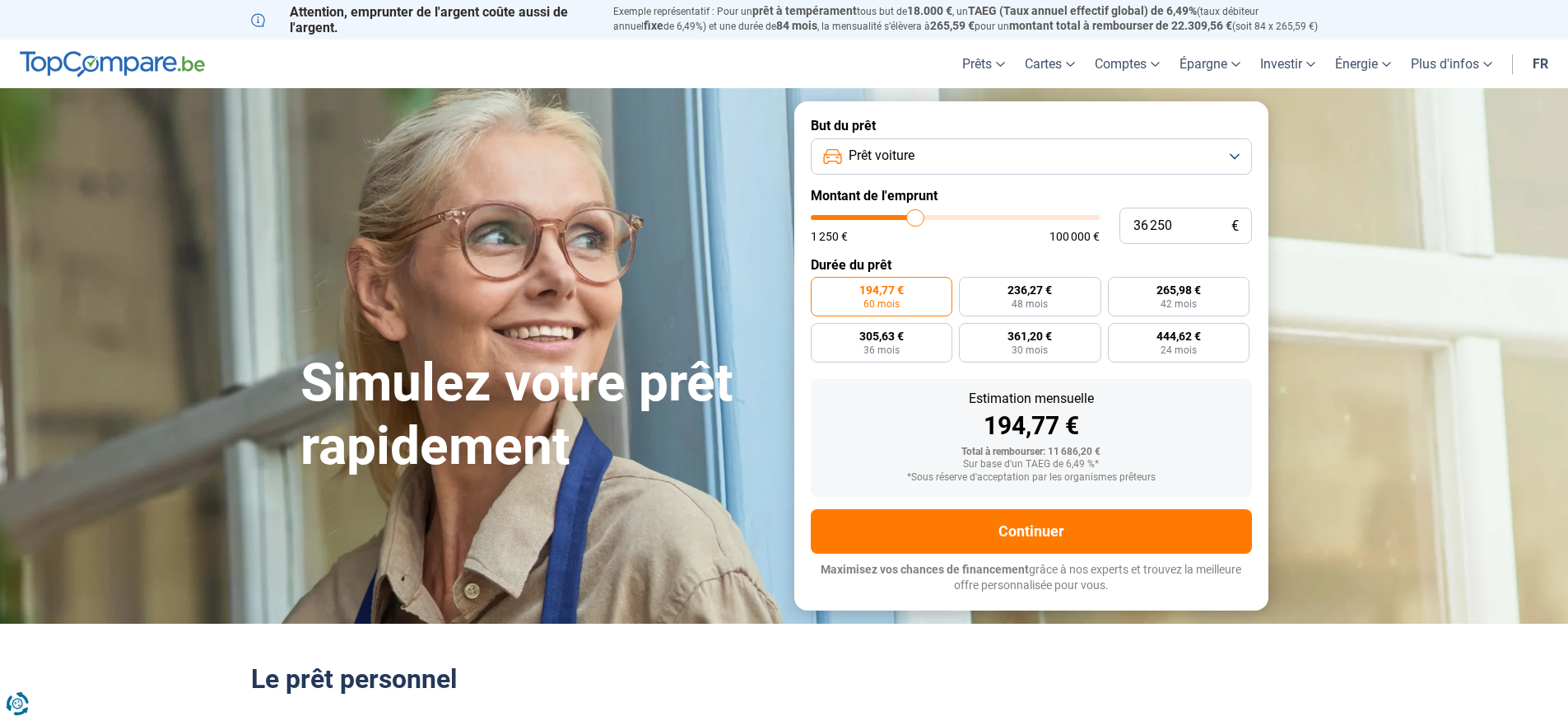
type input "36500"
type input "36 750"
type input "36750"
type input "37 000"
type input "37000"
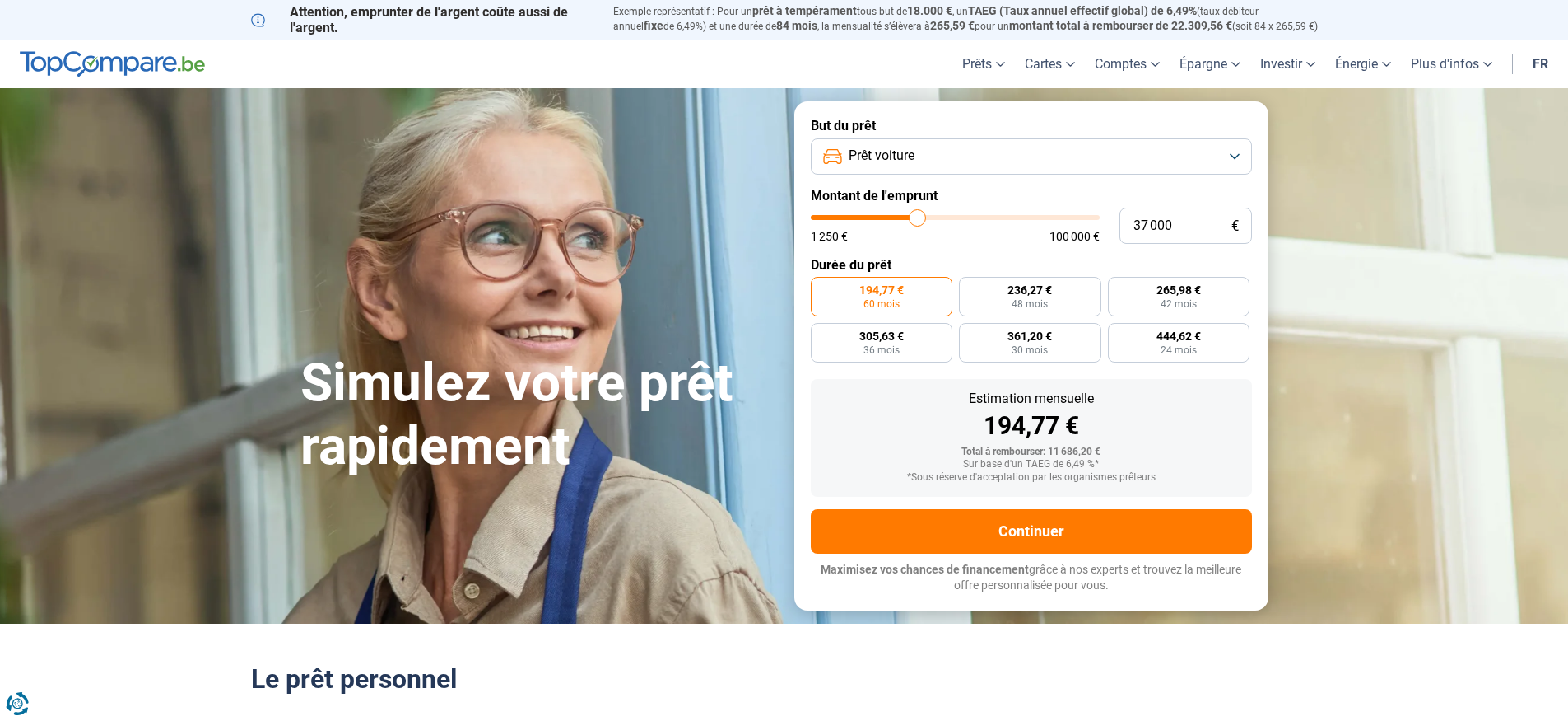
type input "37 250"
type input "37250"
type input "37 750"
type input "37750"
type input "38 000"
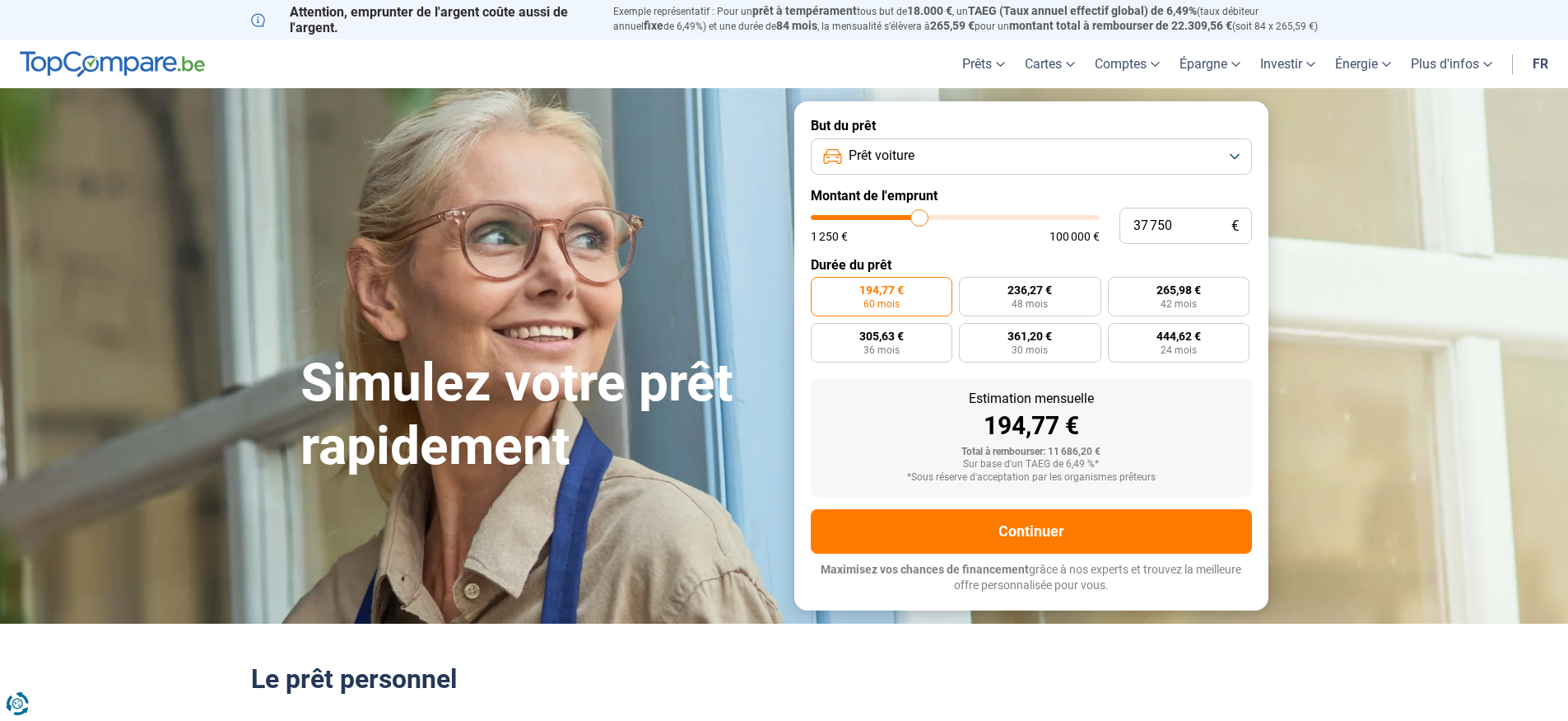
type input "38000"
type input "38 250"
type input "38250"
type input "38 500"
type input "38500"
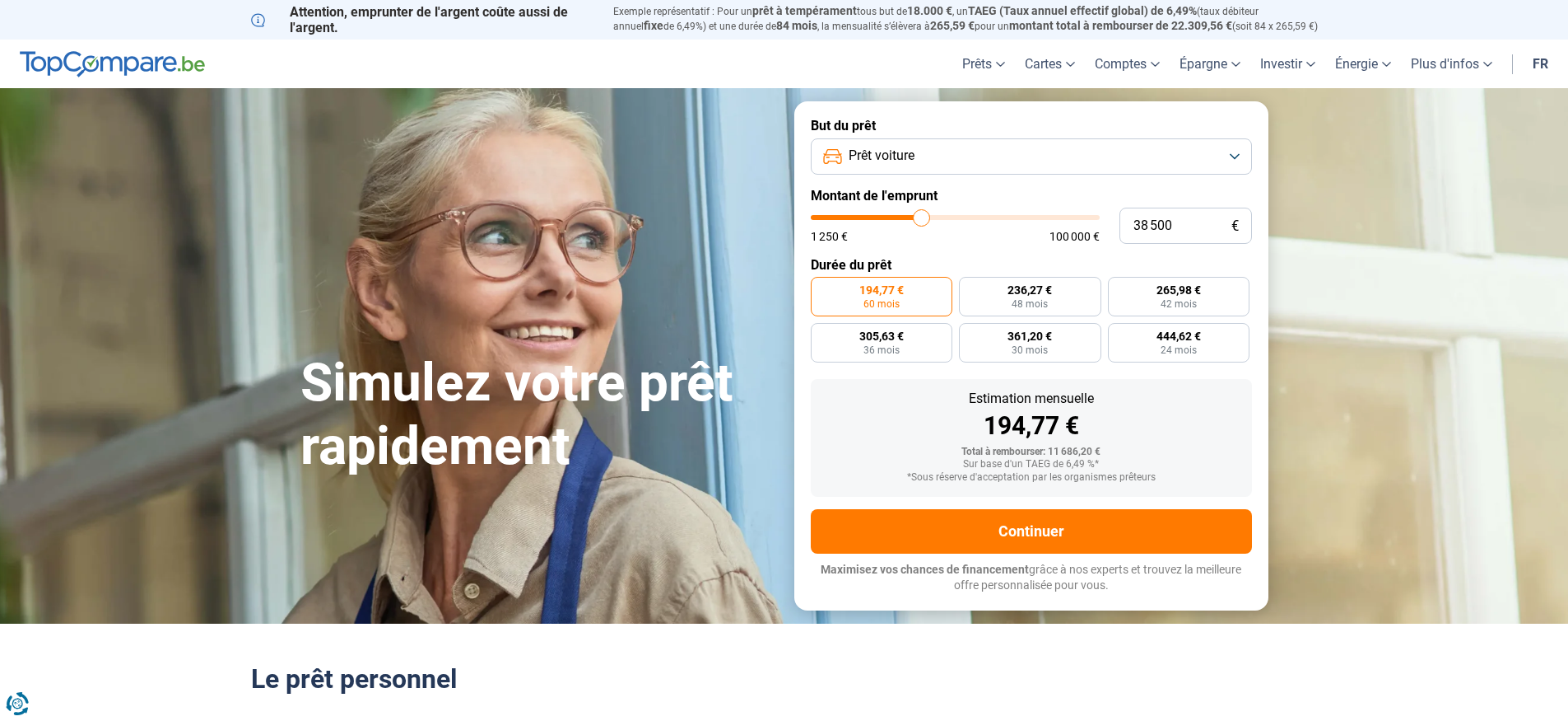
type input "38 250"
type input "38250"
type input "38 000"
type input "38000"
type input "38 250"
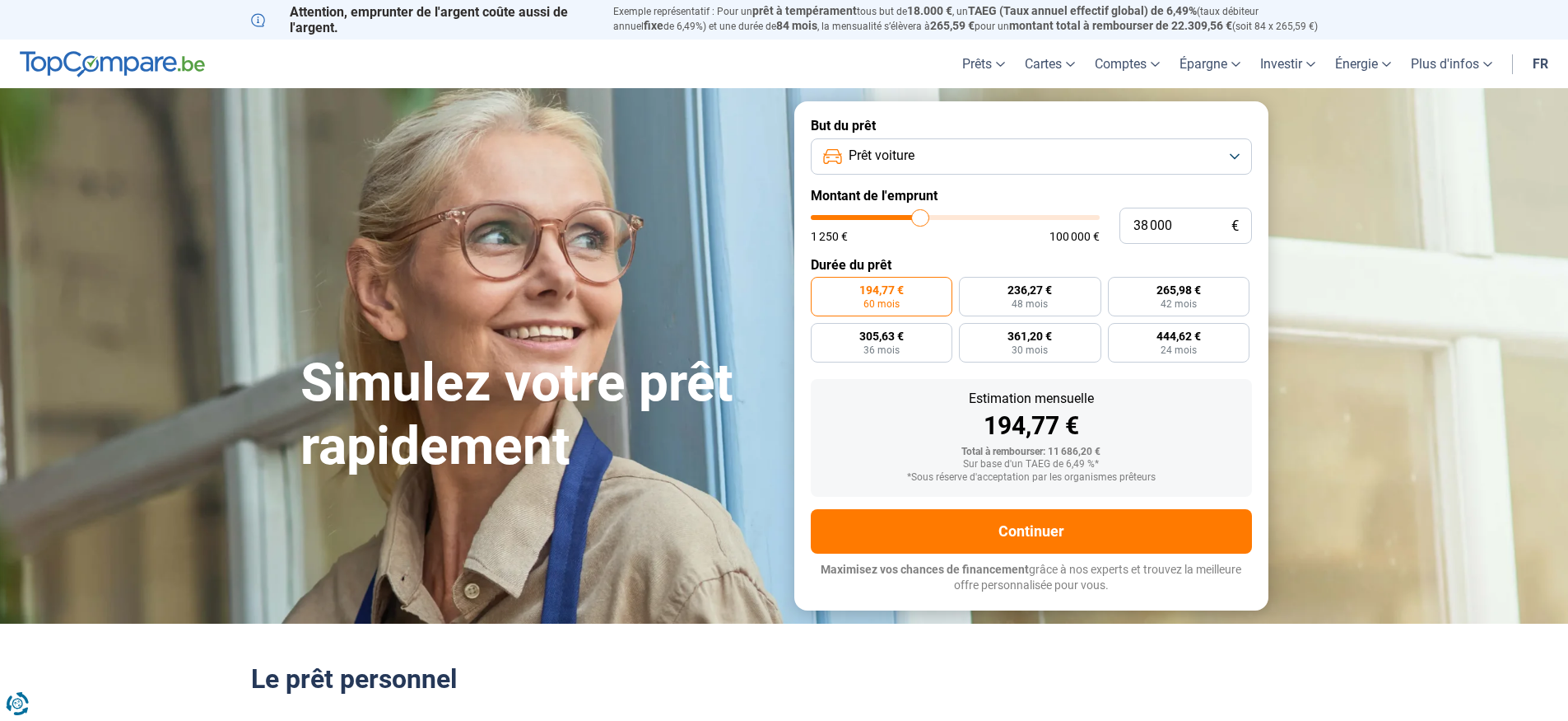
type input "38250"
type input "38 500"
drag, startPoint x: 841, startPoint y: 222, endPoint x: 922, endPoint y: 226, distance: 81.1
type input "38500"
click at [922, 220] on input "range" at bounding box center [955, 217] width 289 height 5
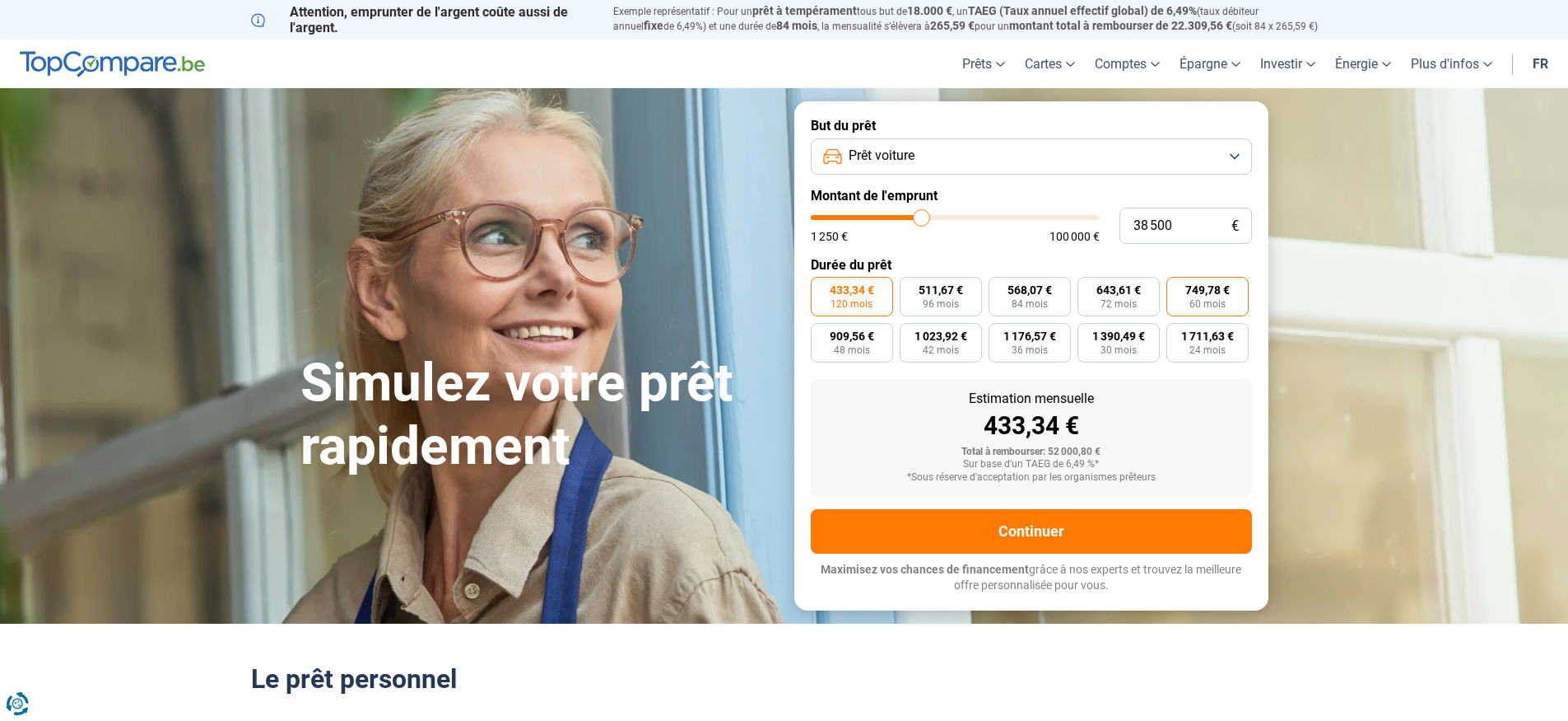
click at [1204, 301] on span "60 mois" at bounding box center [1207, 304] width 36 height 10
click at [1178, 287] on input "749,78 € 60 mois" at bounding box center [1171, 282] width 10 height 11
radio input "true"
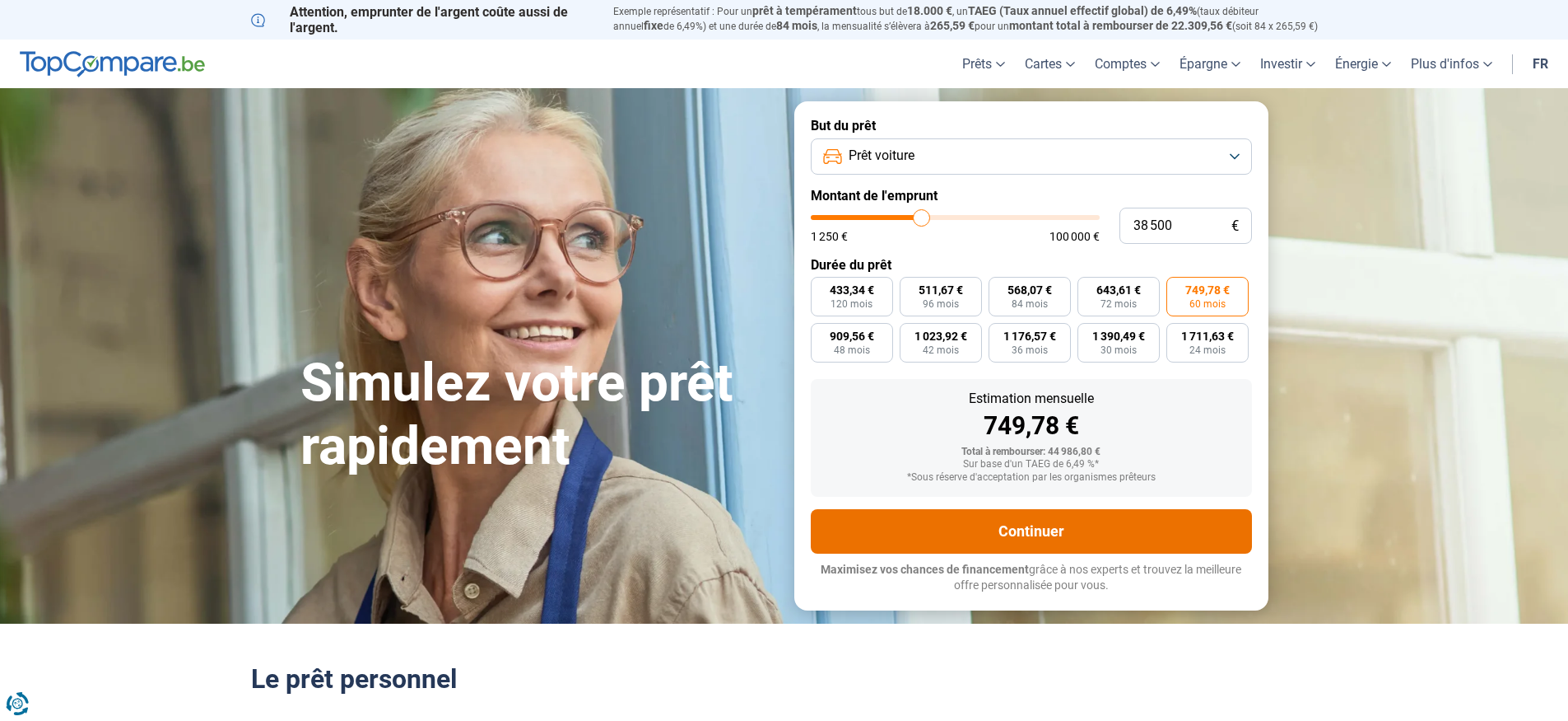
click at [1077, 549] on button "Continuer" at bounding box center [1032, 531] width 441 height 45
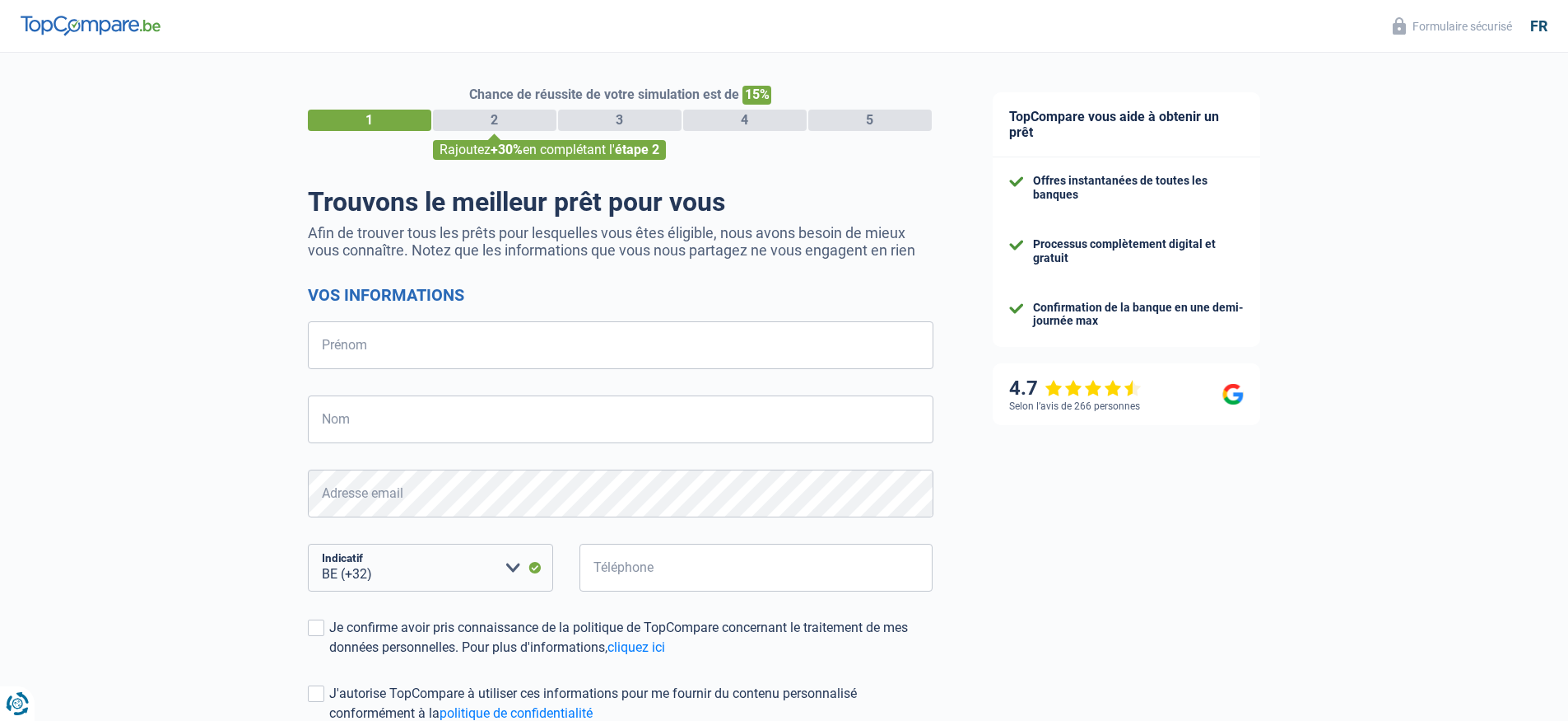
select select "32"
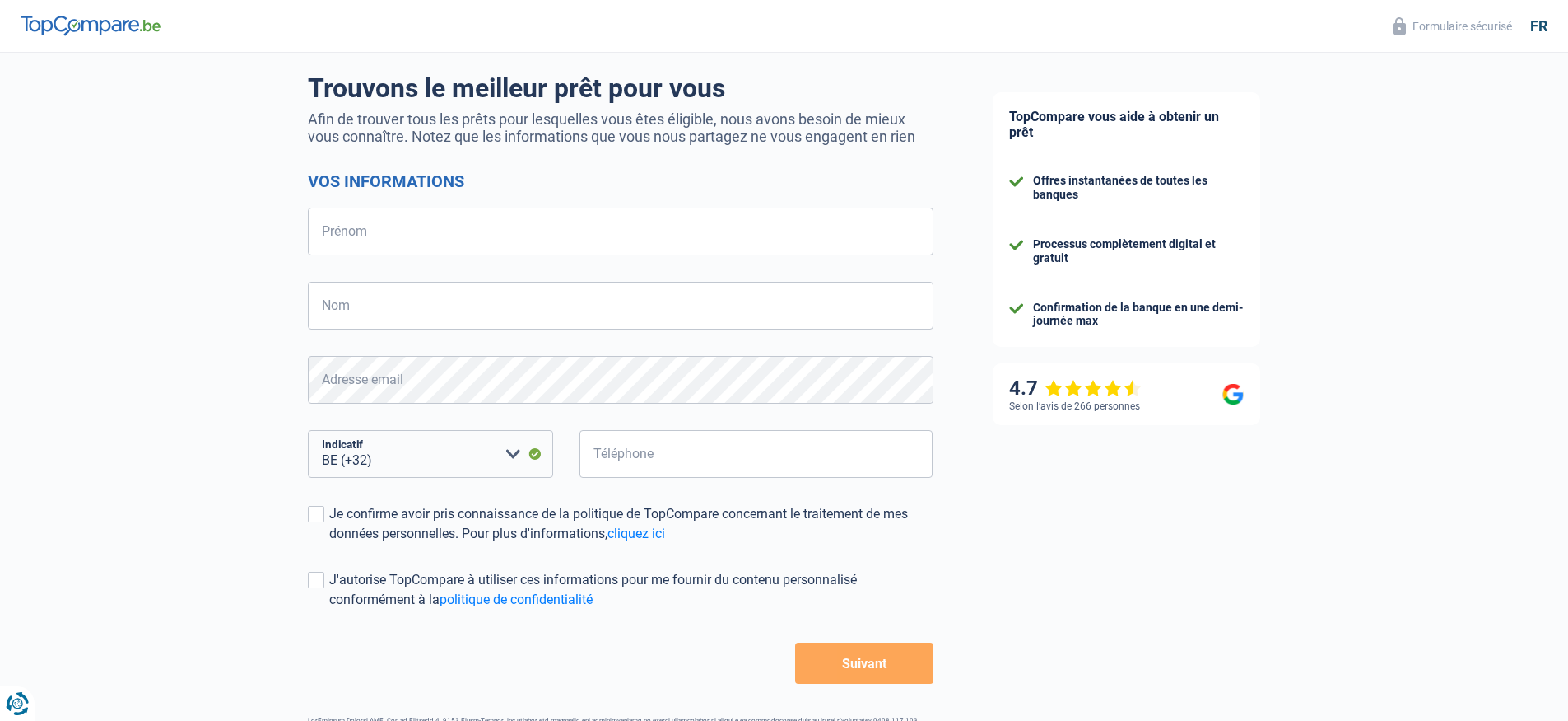
scroll to position [165, 0]
